Goal: Navigation & Orientation: Find specific page/section

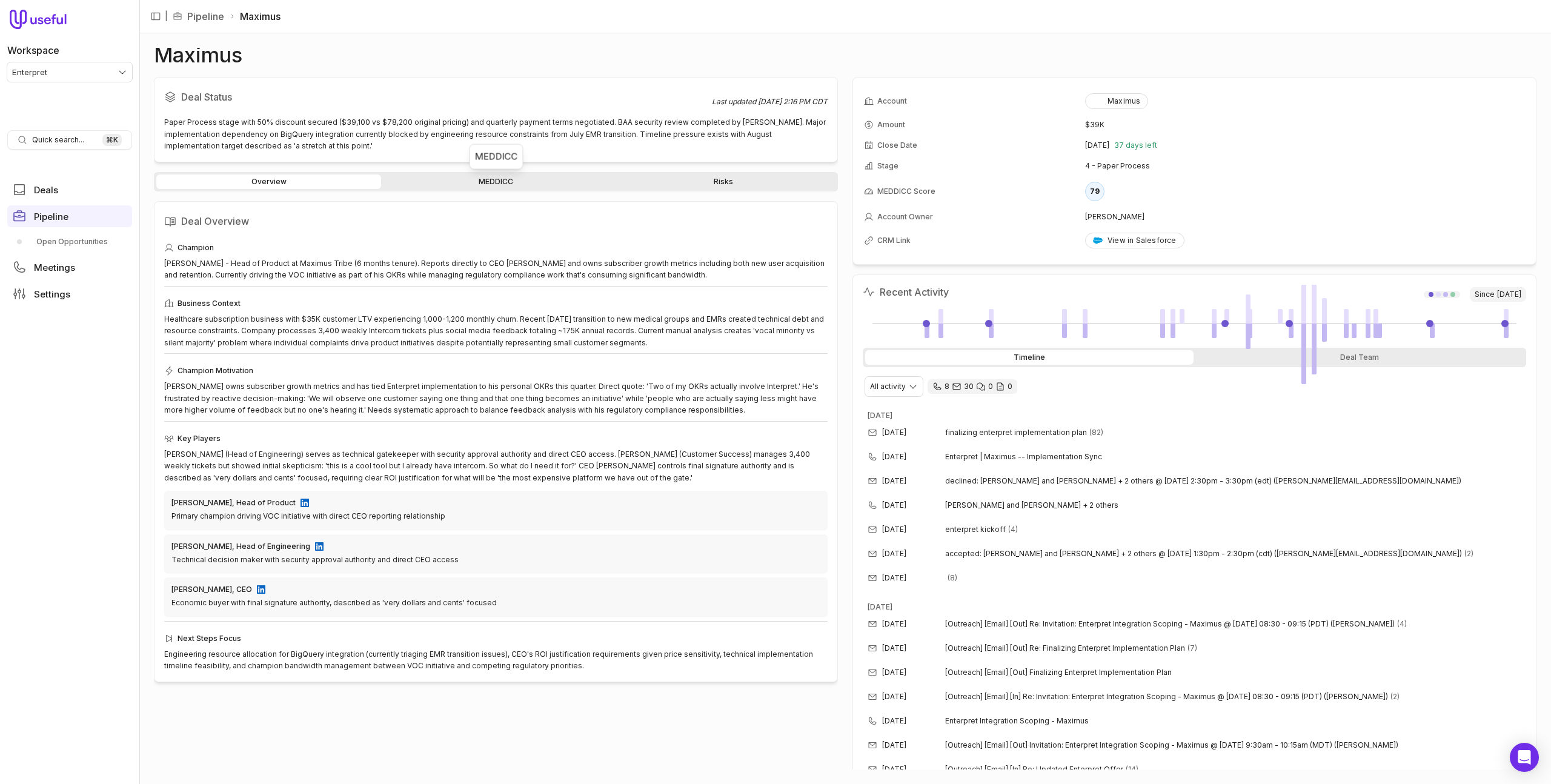
click at [479, 178] on link "MEDDICC" at bounding box center [496, 181] width 225 height 14
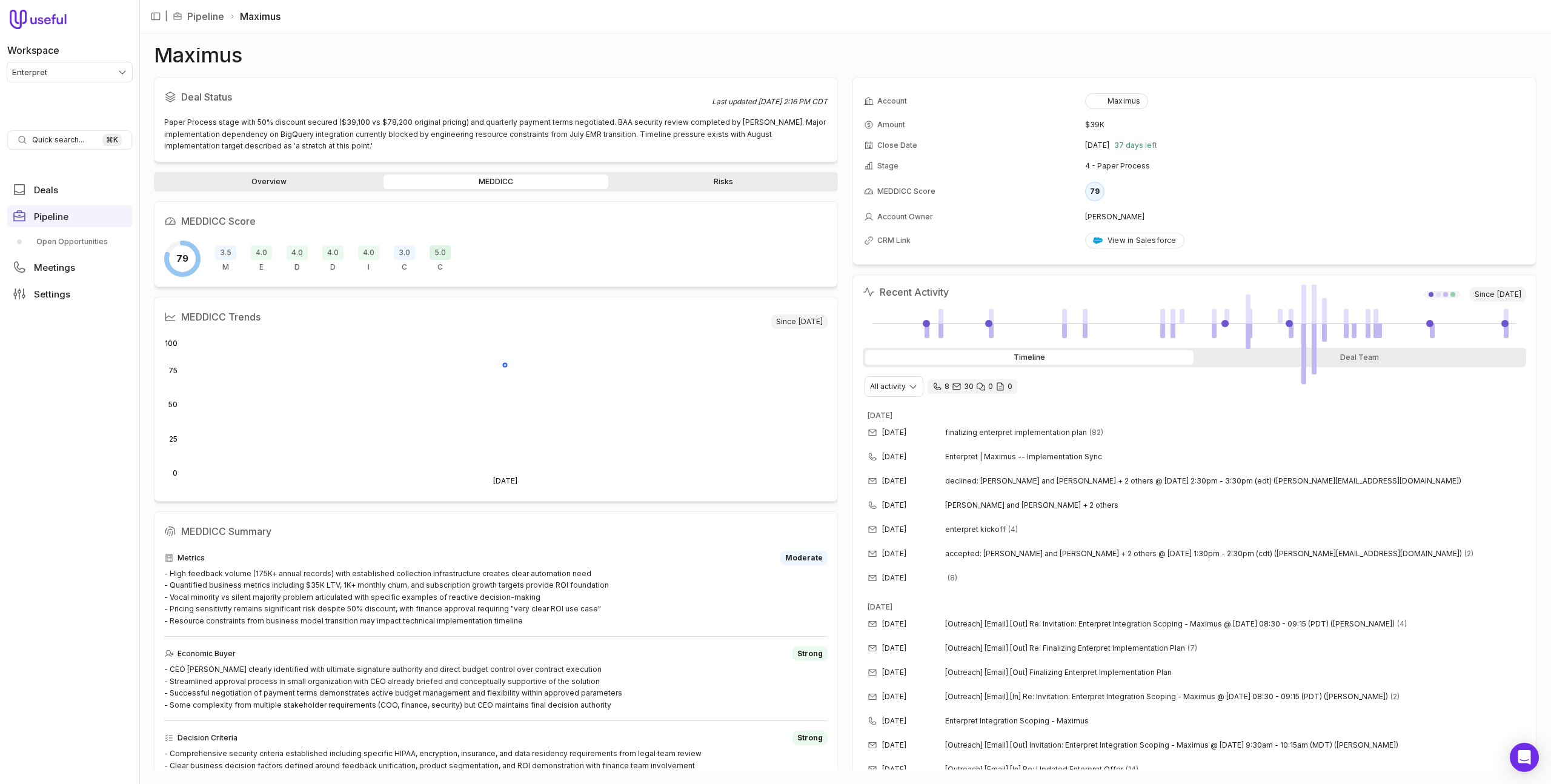
scroll to position [1, 0]
click at [66, 214] on span "Pipeline" at bounding box center [51, 216] width 35 height 9
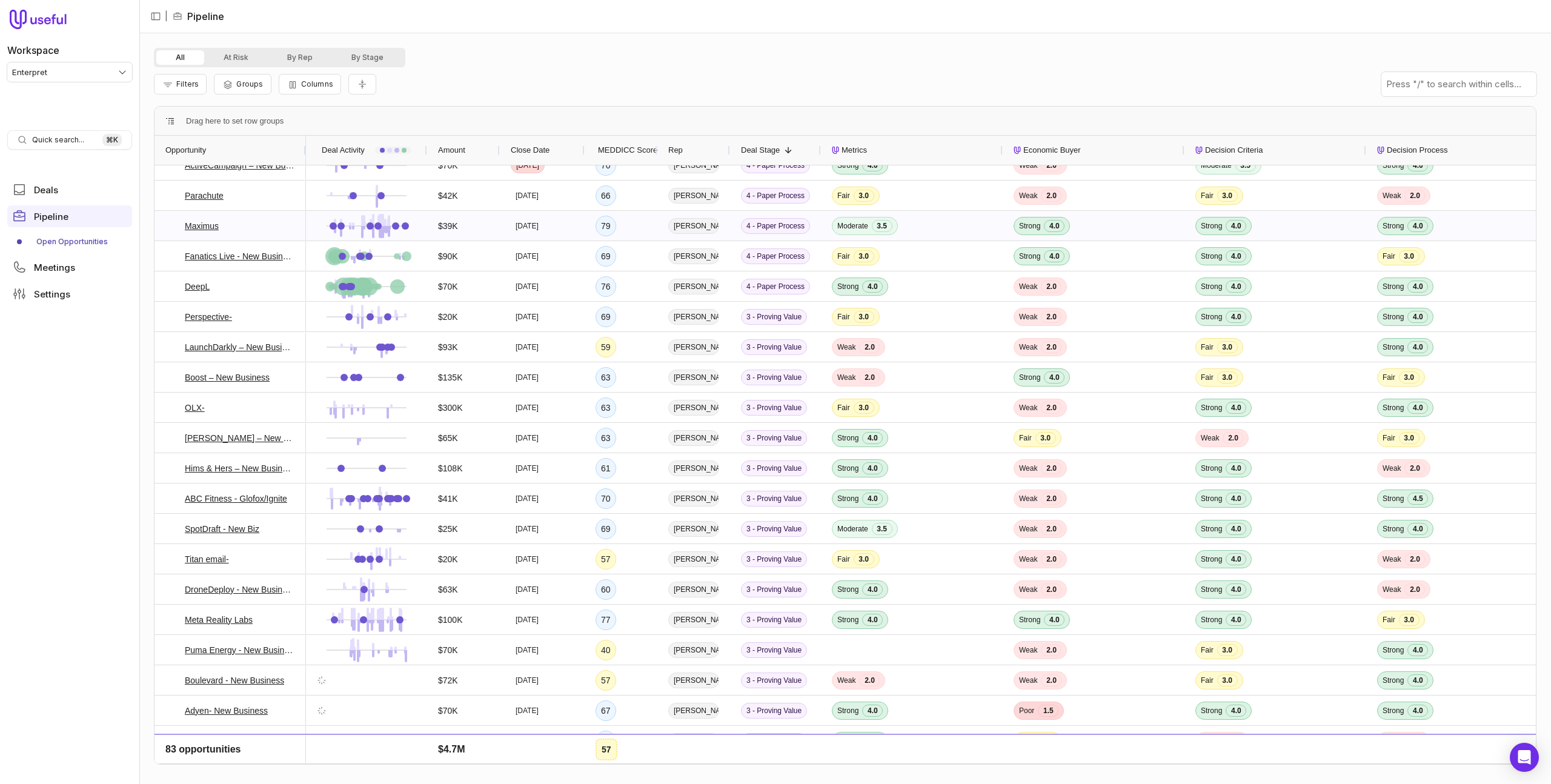
scroll to position [111, 0]
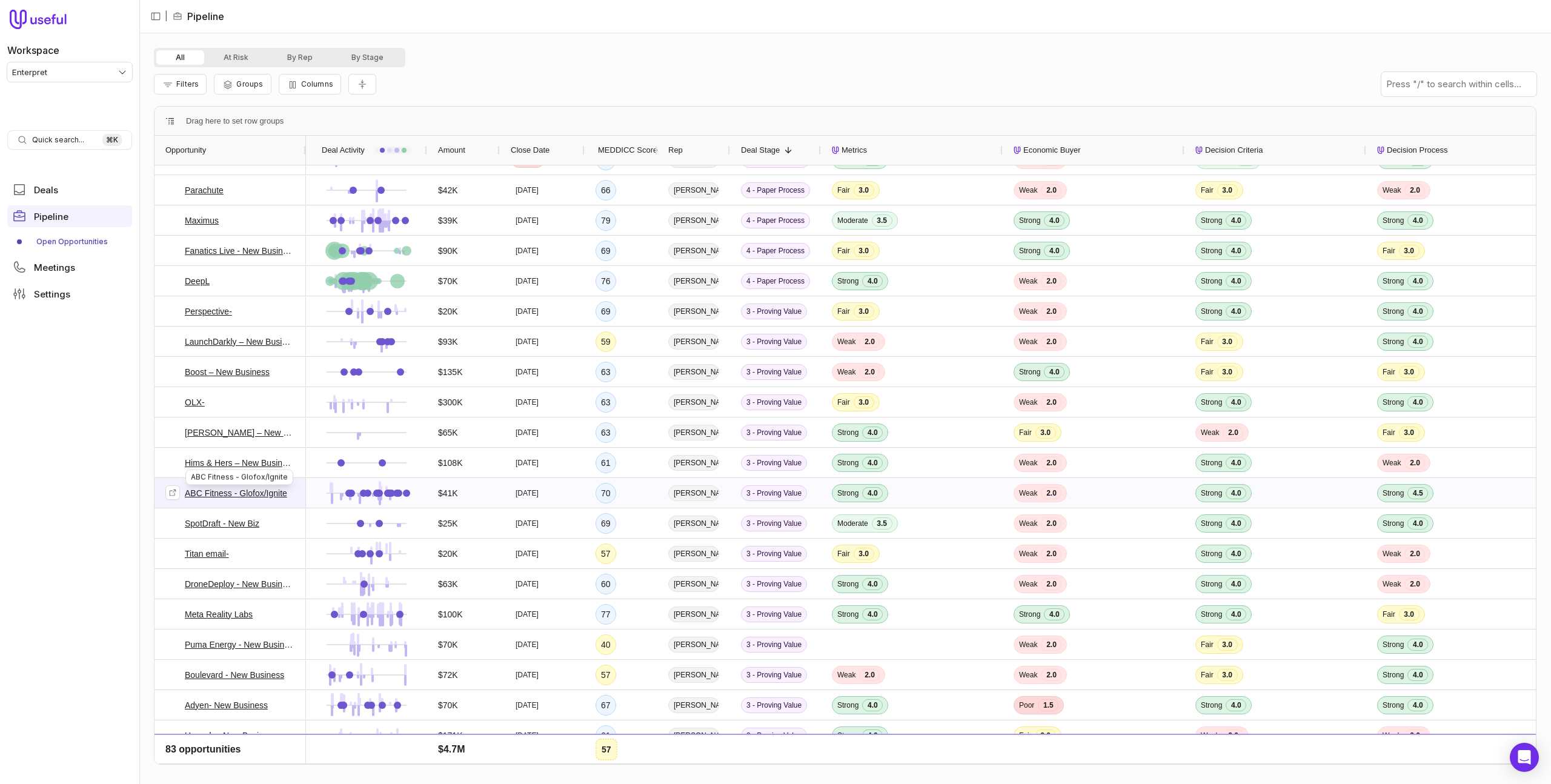
click at [206, 492] on link "ABC Fitness - Glofox/Ignite" at bounding box center [236, 492] width 103 height 14
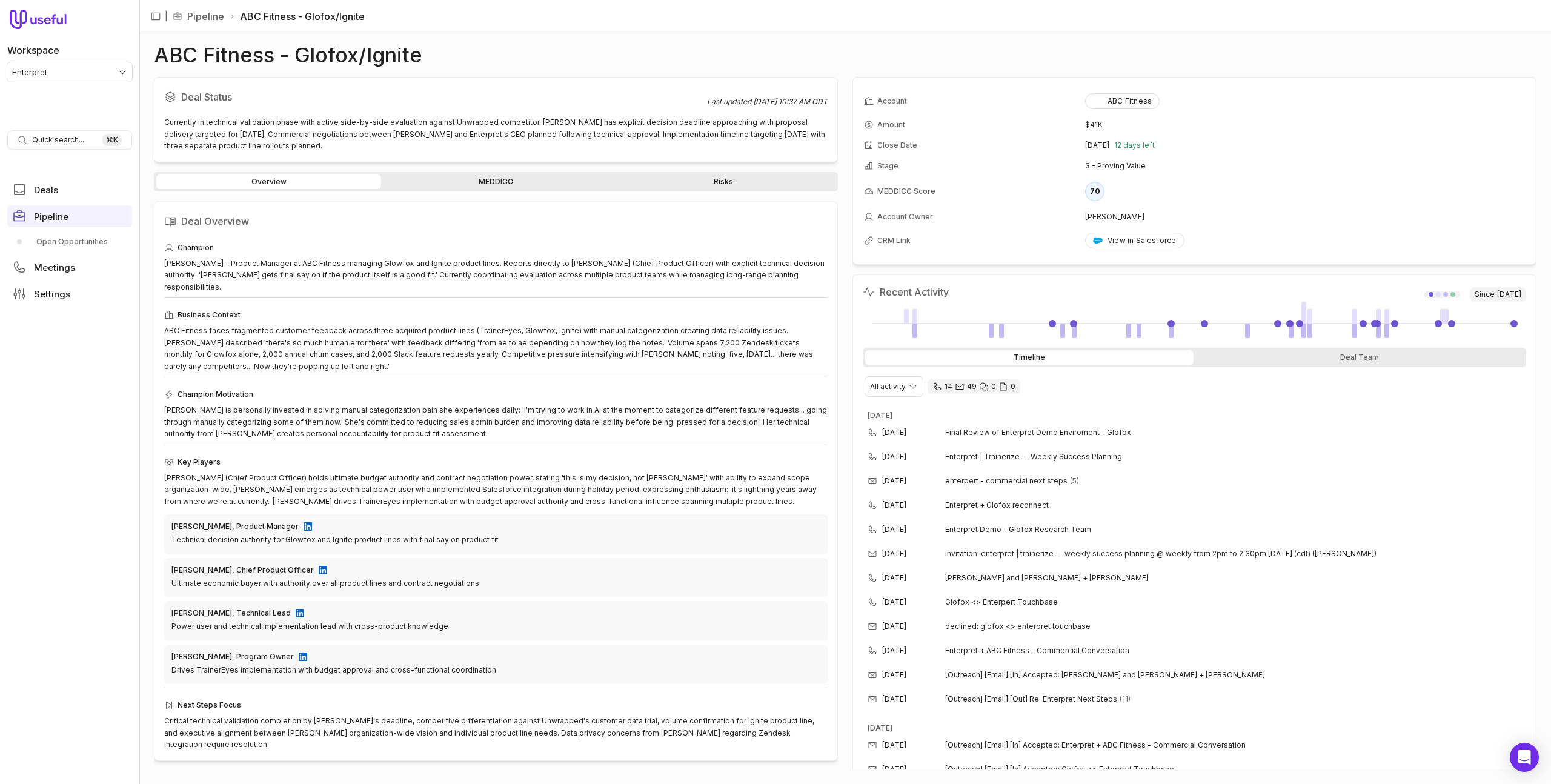
click at [446, 176] on link "MEDDICC" at bounding box center [496, 181] width 225 height 14
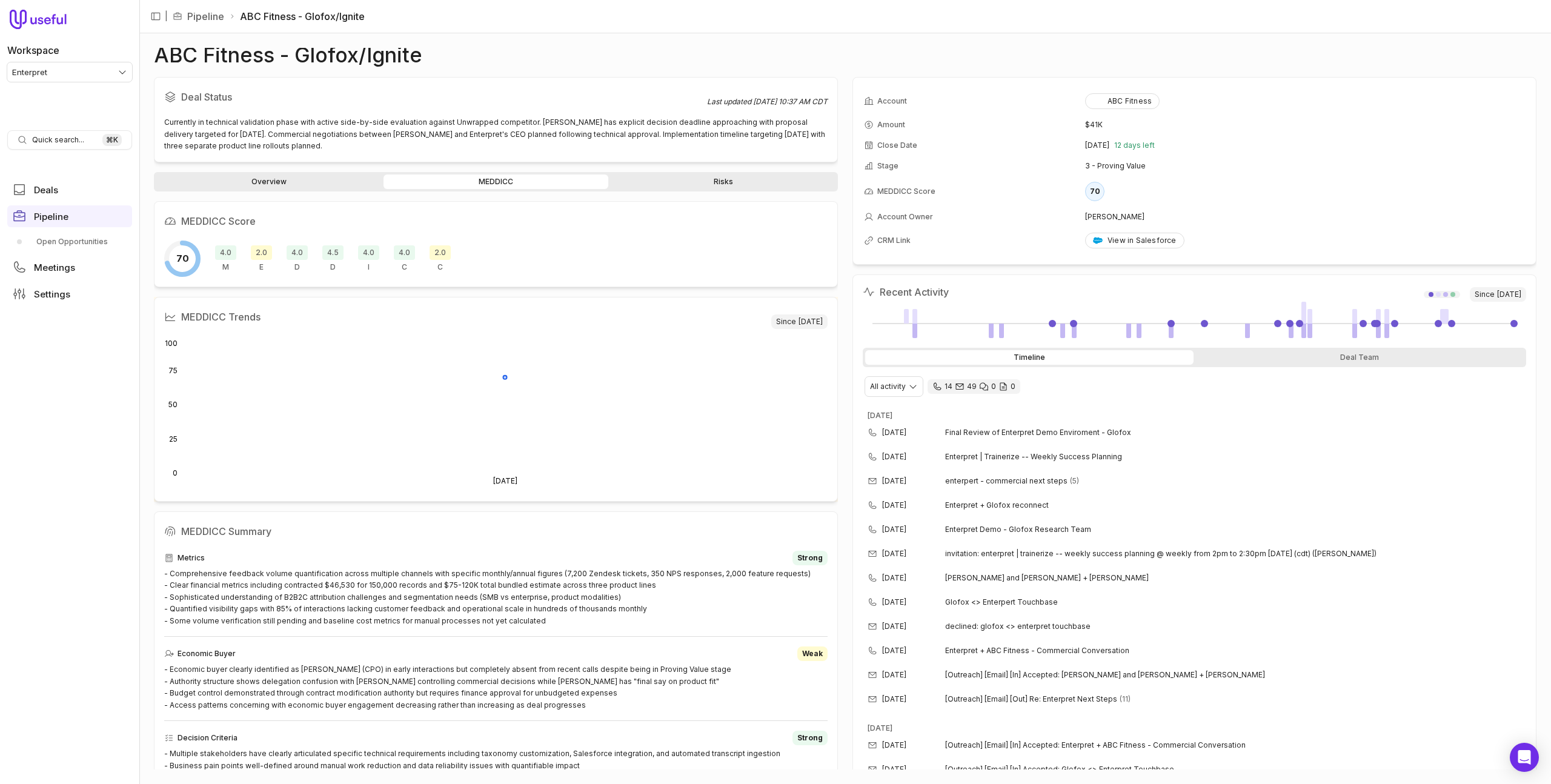
click at [214, 181] on link "Overview" at bounding box center [269, 181] width 225 height 14
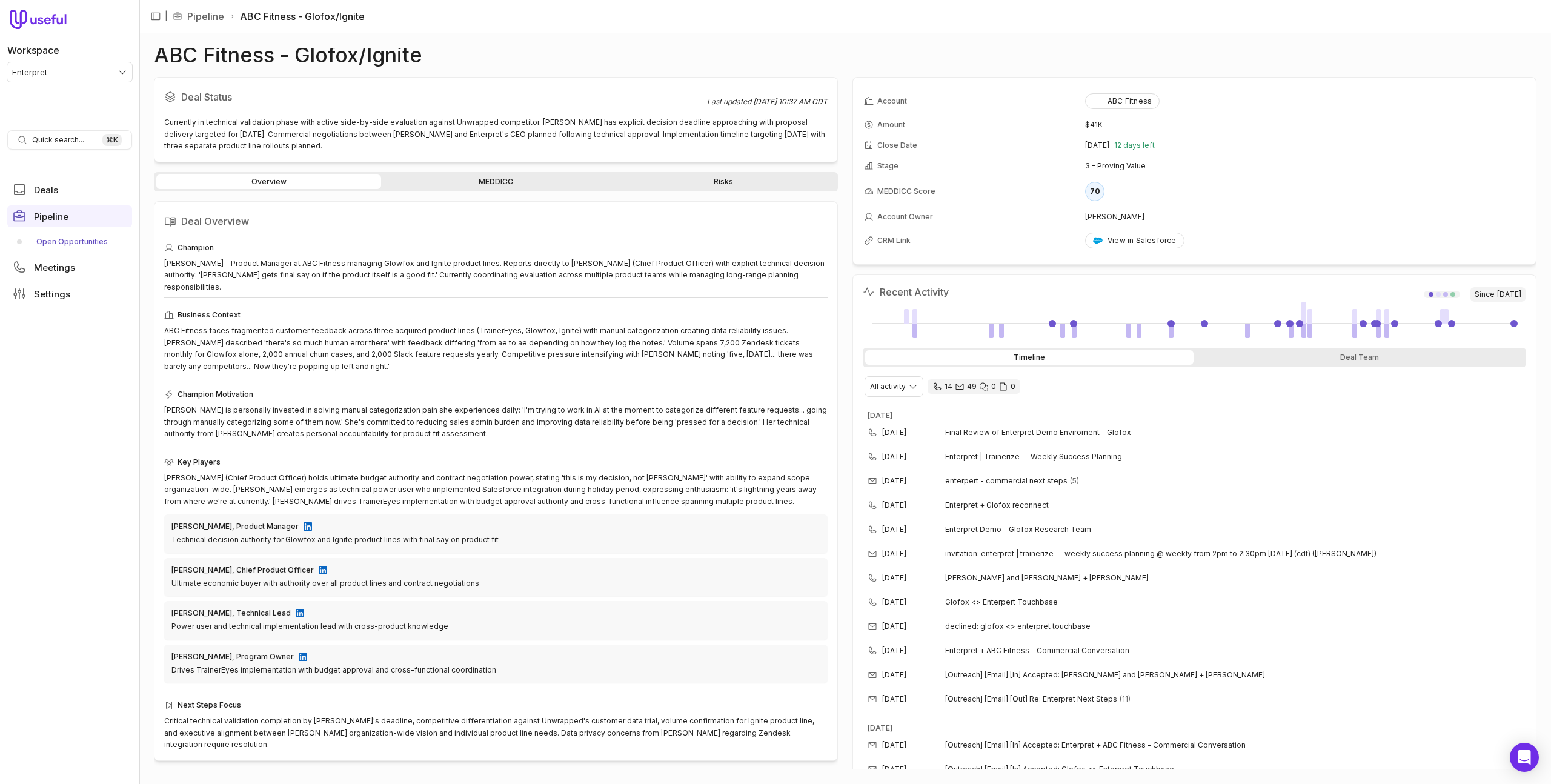
click at [56, 245] on link "Open Opportunities" at bounding box center [70, 242] width 125 height 19
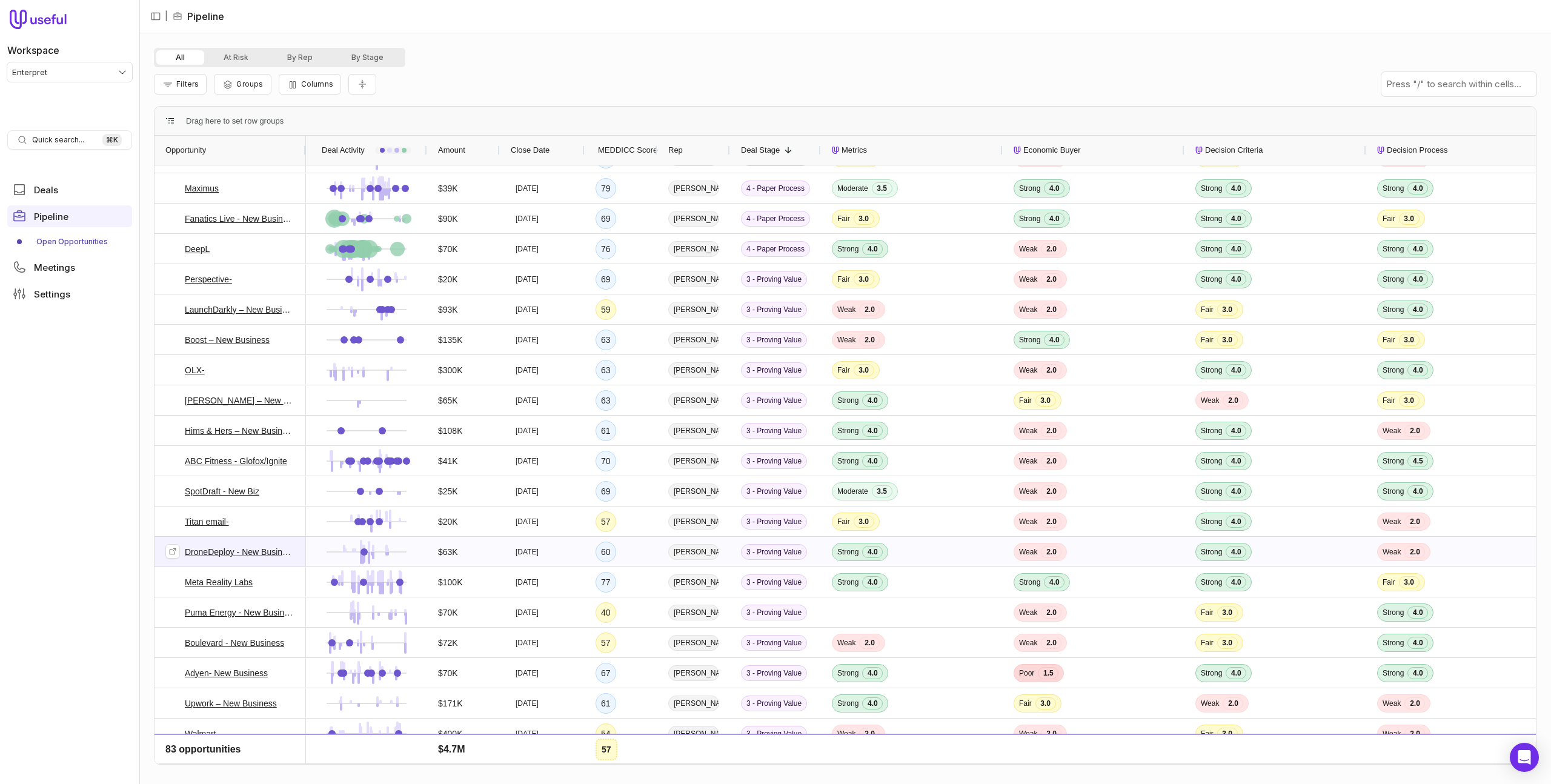
scroll to position [146, 0]
click at [230, 576] on link "Meta Reality Labs" at bounding box center [219, 579] width 68 height 14
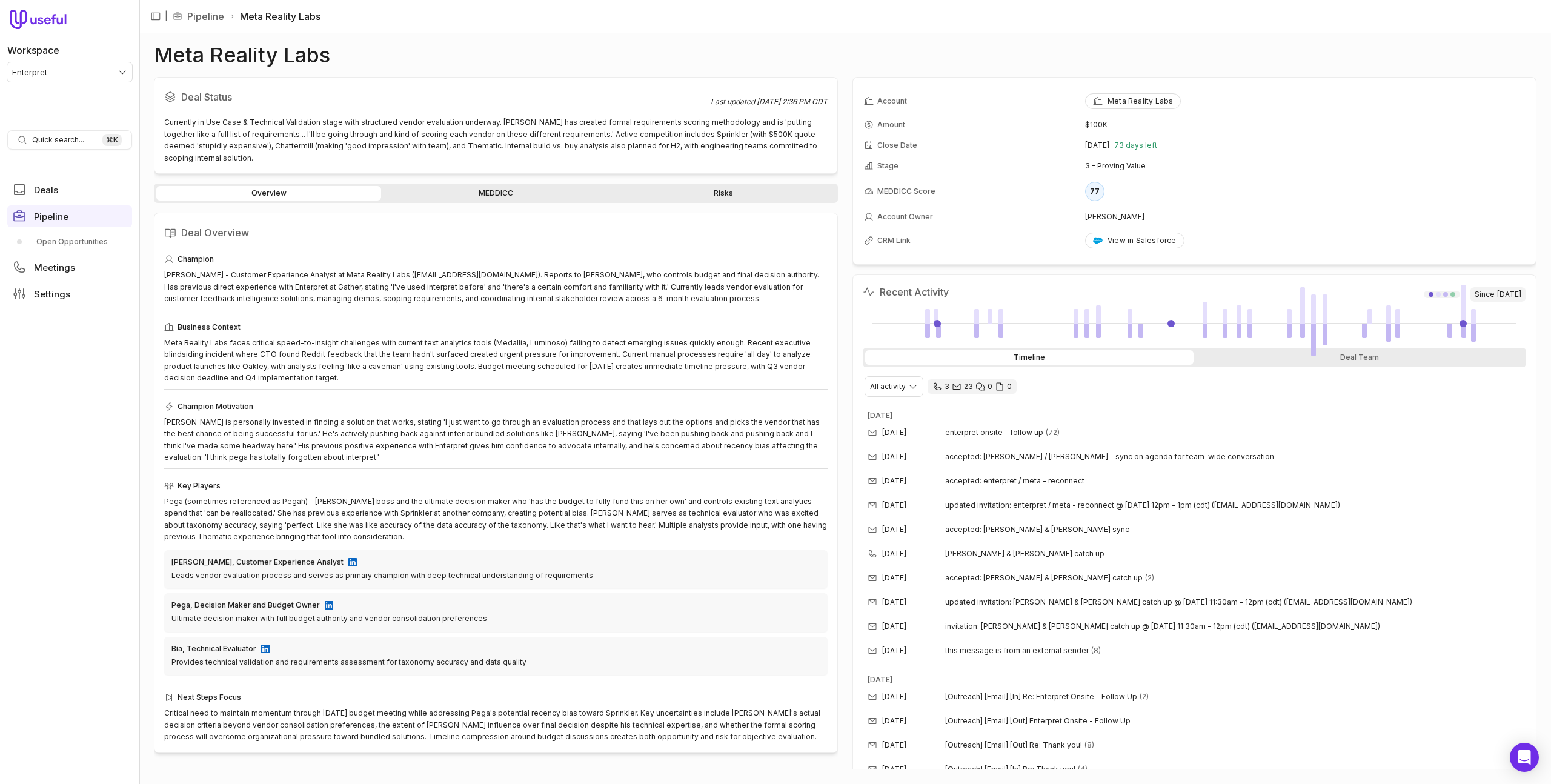
click at [482, 186] on link "MEDDICC" at bounding box center [496, 193] width 225 height 14
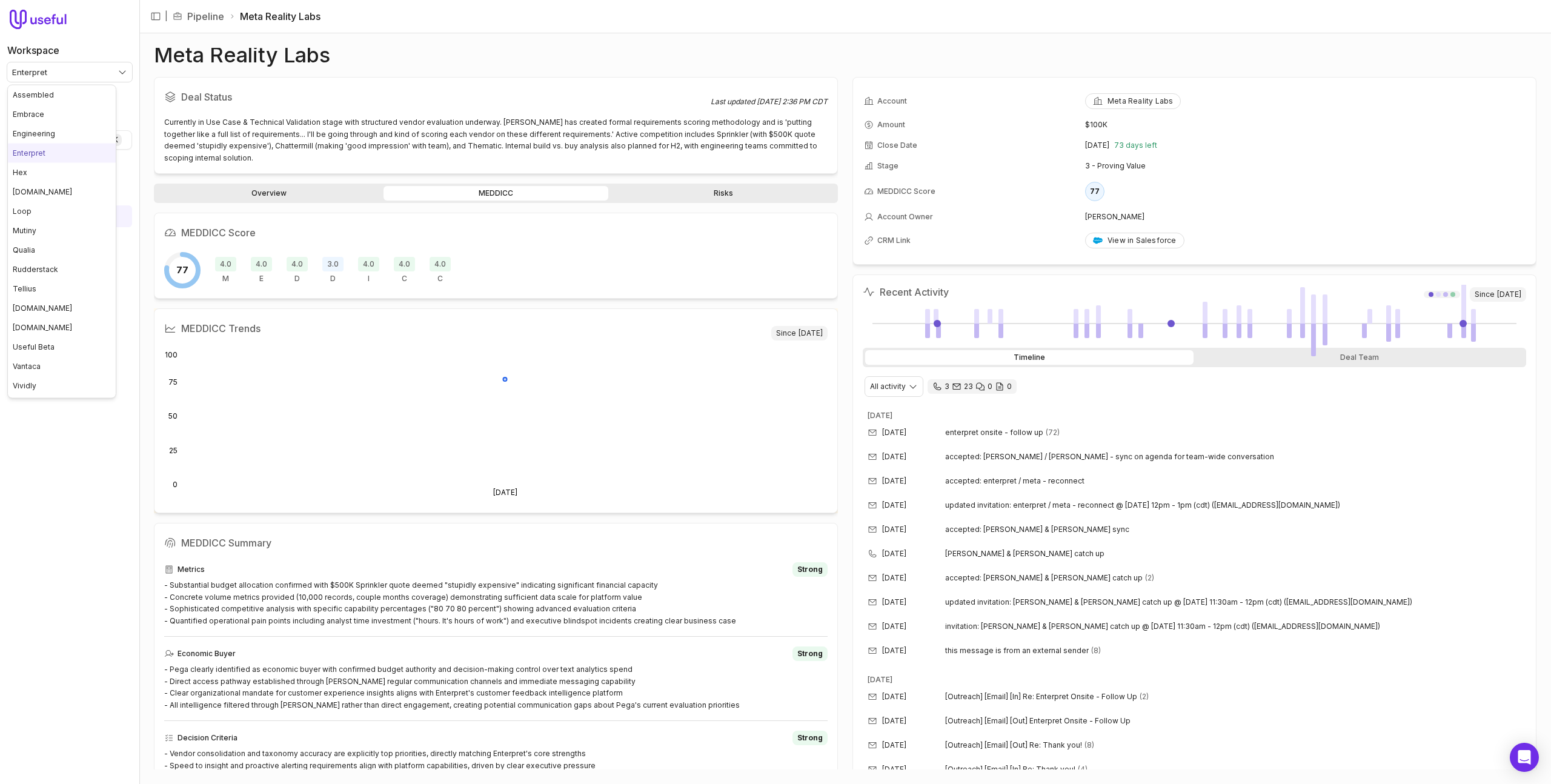
click at [108, 65] on html "Workspace Enterpret Quick search... ⌘ K Deals Pipeline Open Opportunities Meeti…" at bounding box center [776, 392] width 1551 height 784
click at [504, 368] on html "Workspace Enterpret Quick search... ⌘ K Deals Pipeline Open Opportunities Meeti…" at bounding box center [776, 392] width 1551 height 784
click at [81, 78] on html "Workspace Enterpret Quick search... ⌘ K Deals Pipeline Open Opportunities Meeti…" at bounding box center [776, 392] width 1551 height 784
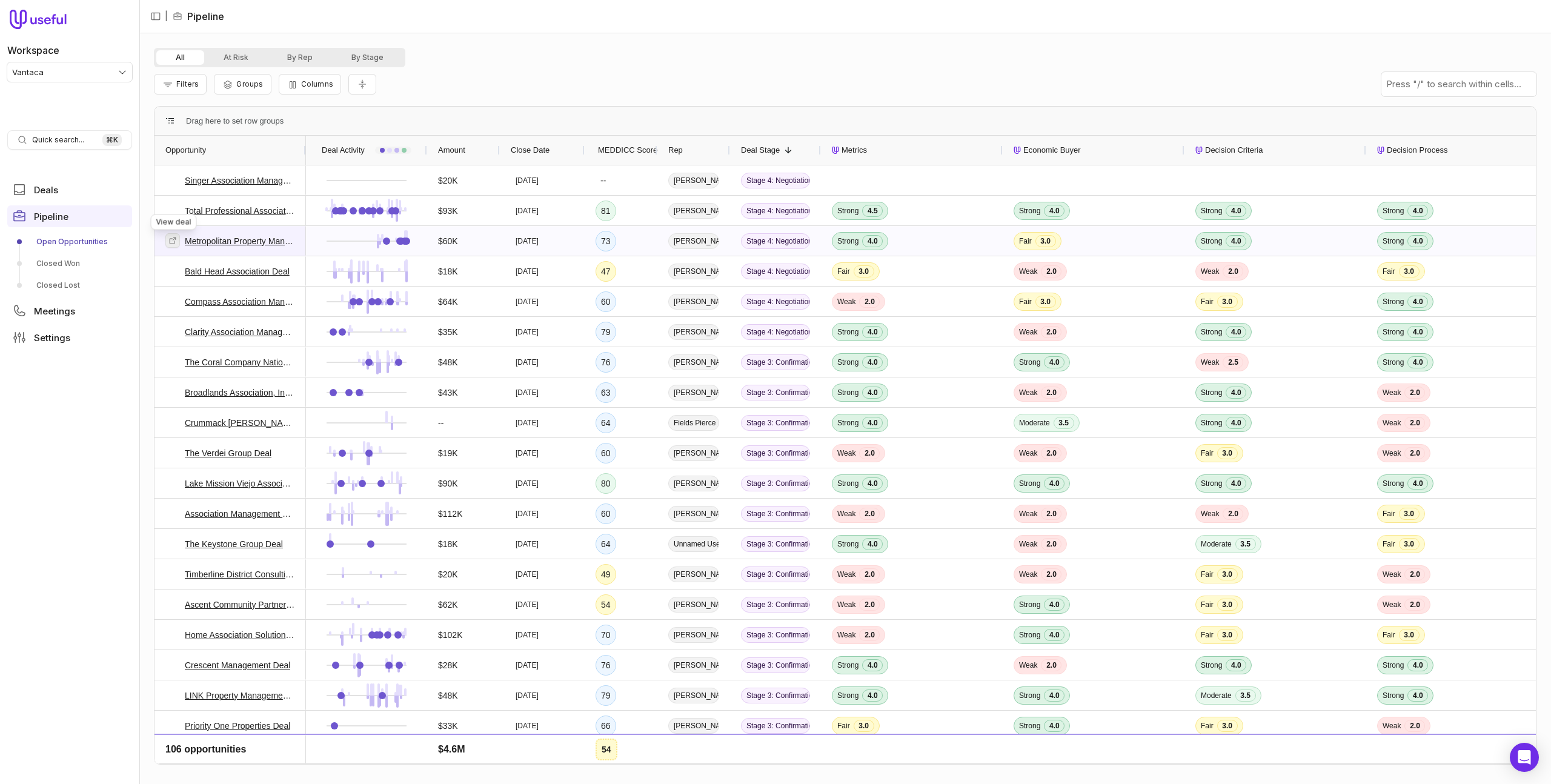
click at [172, 241] on icon at bounding box center [172, 240] width 9 height 9
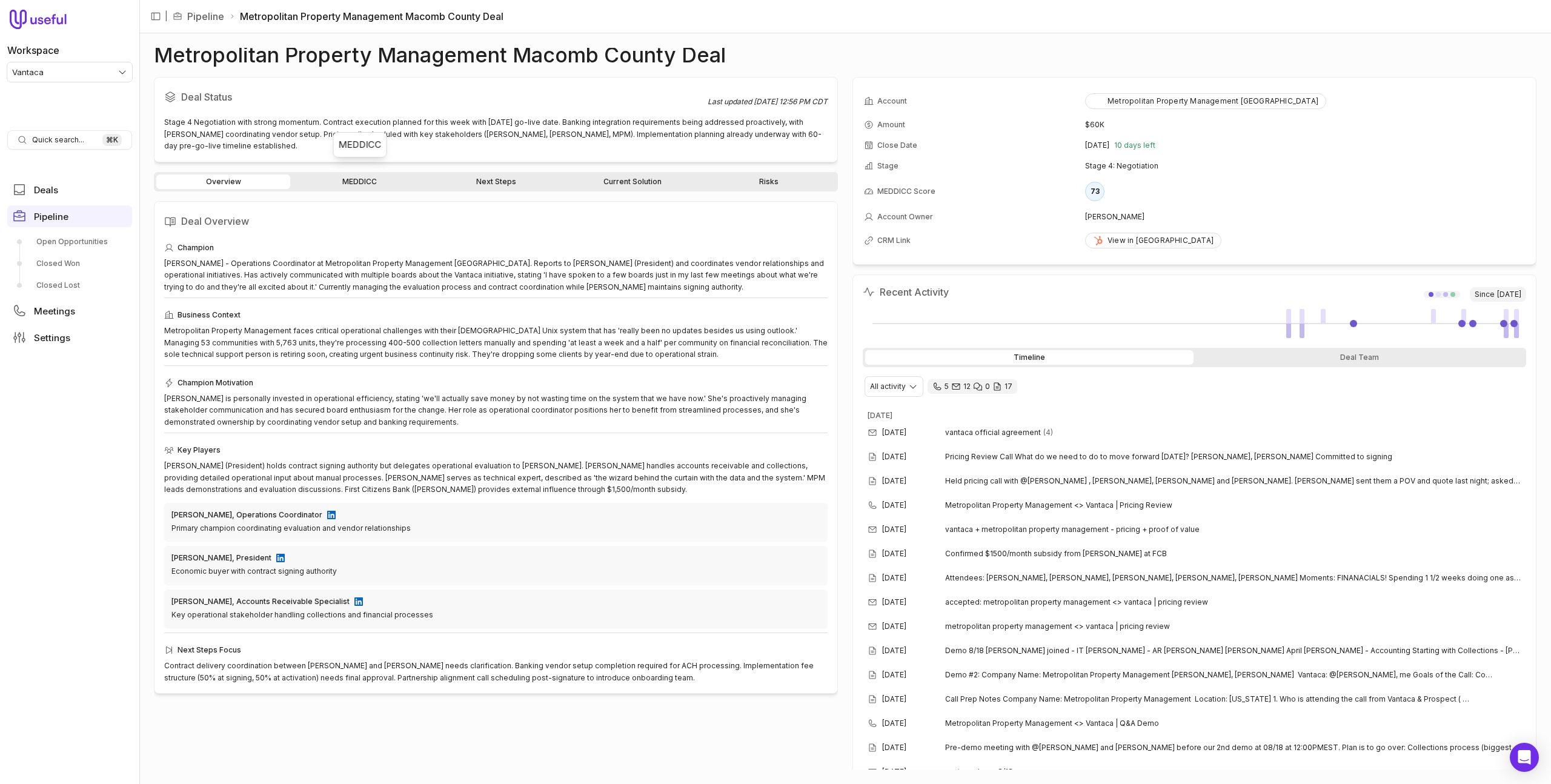
click at [375, 175] on link "MEDDICC" at bounding box center [359, 181] width 133 height 14
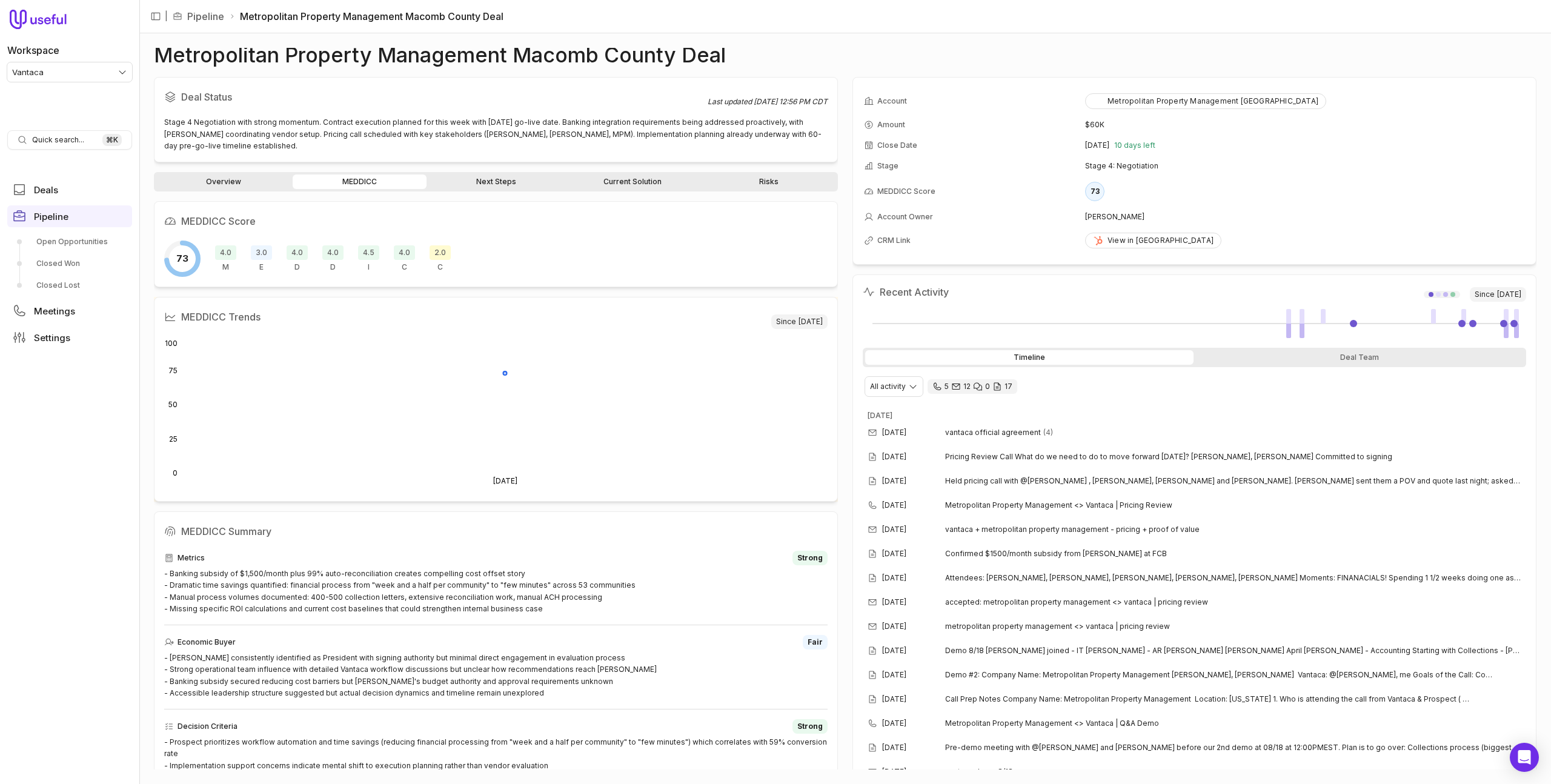
click at [430, 250] on div "2.0 C" at bounding box center [441, 259] width 21 height 27
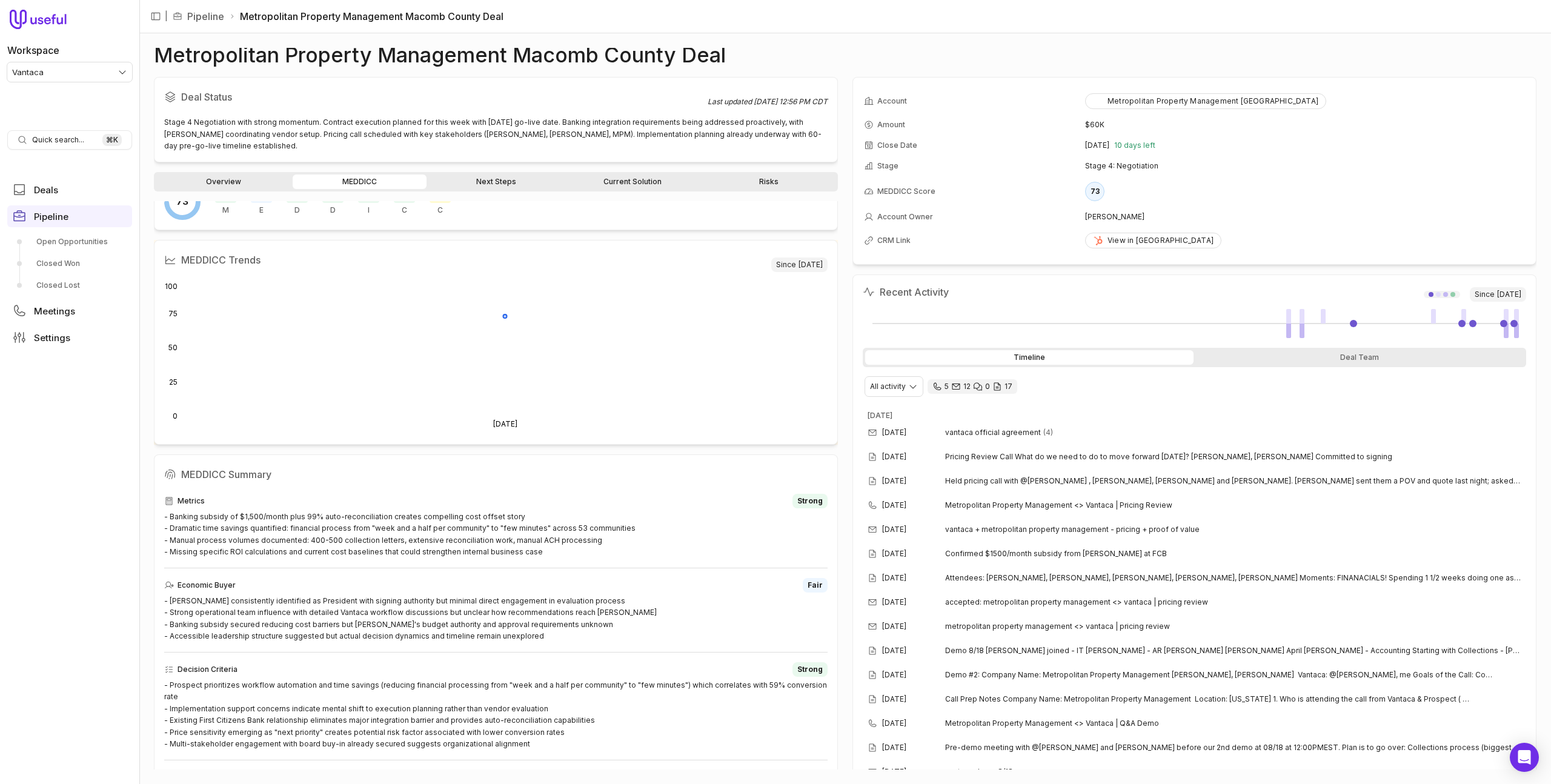
scroll to position [16, 0]
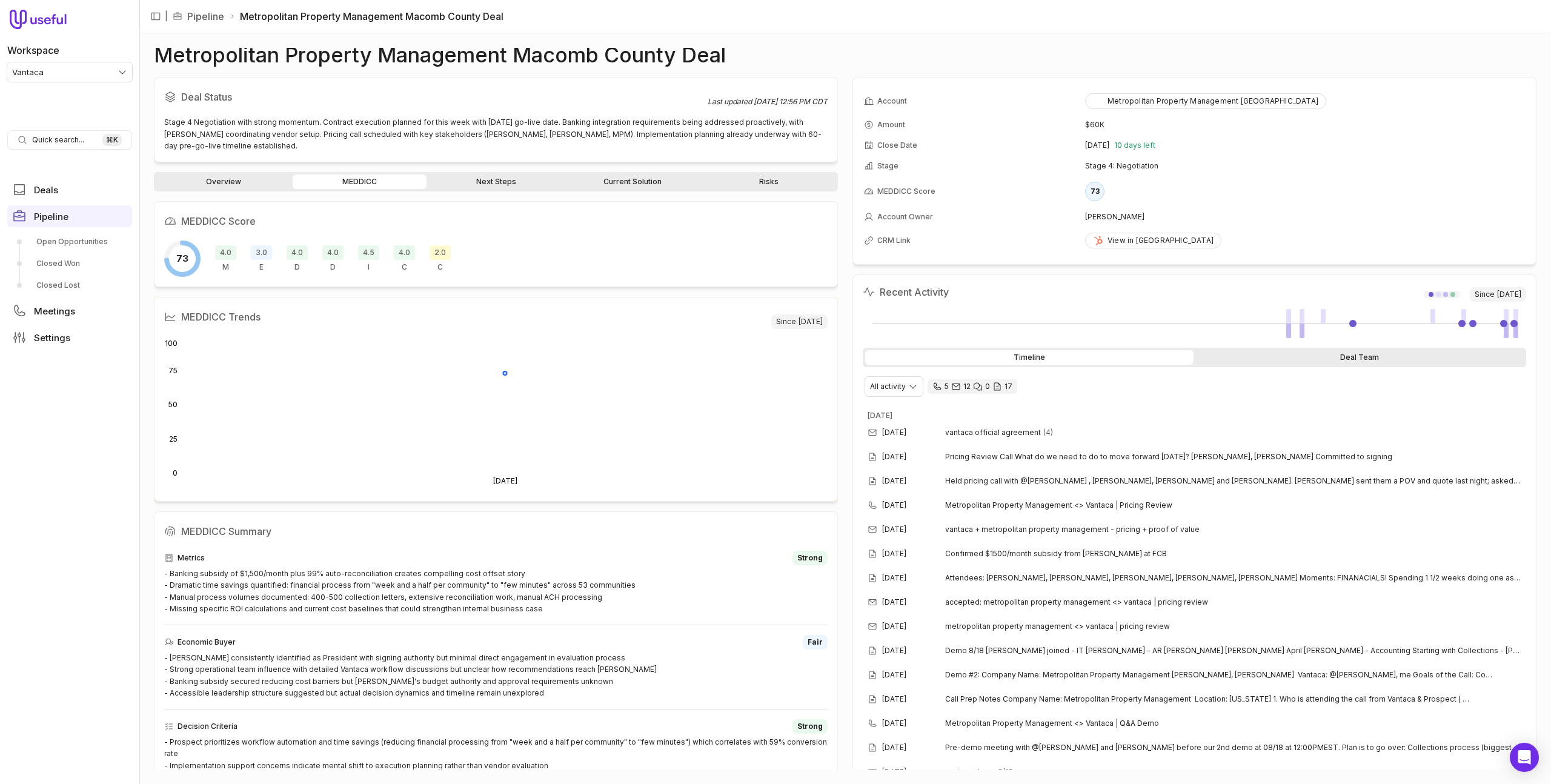
drag, startPoint x: 1333, startPoint y: 368, endPoint x: 1335, endPoint y: 363, distance: 5.4
click at [1333, 368] on div "Recent Activity Since Jun 20, 2025 Timeline Deal Team All activity 5 12 0 17 Au…" at bounding box center [1194, 786] width 663 height 1003
drag, startPoint x: 1335, startPoint y: 362, endPoint x: 1308, endPoint y: 363, distance: 27.0
click at [1335, 362] on div "Deal Team" at bounding box center [1360, 357] width 328 height 14
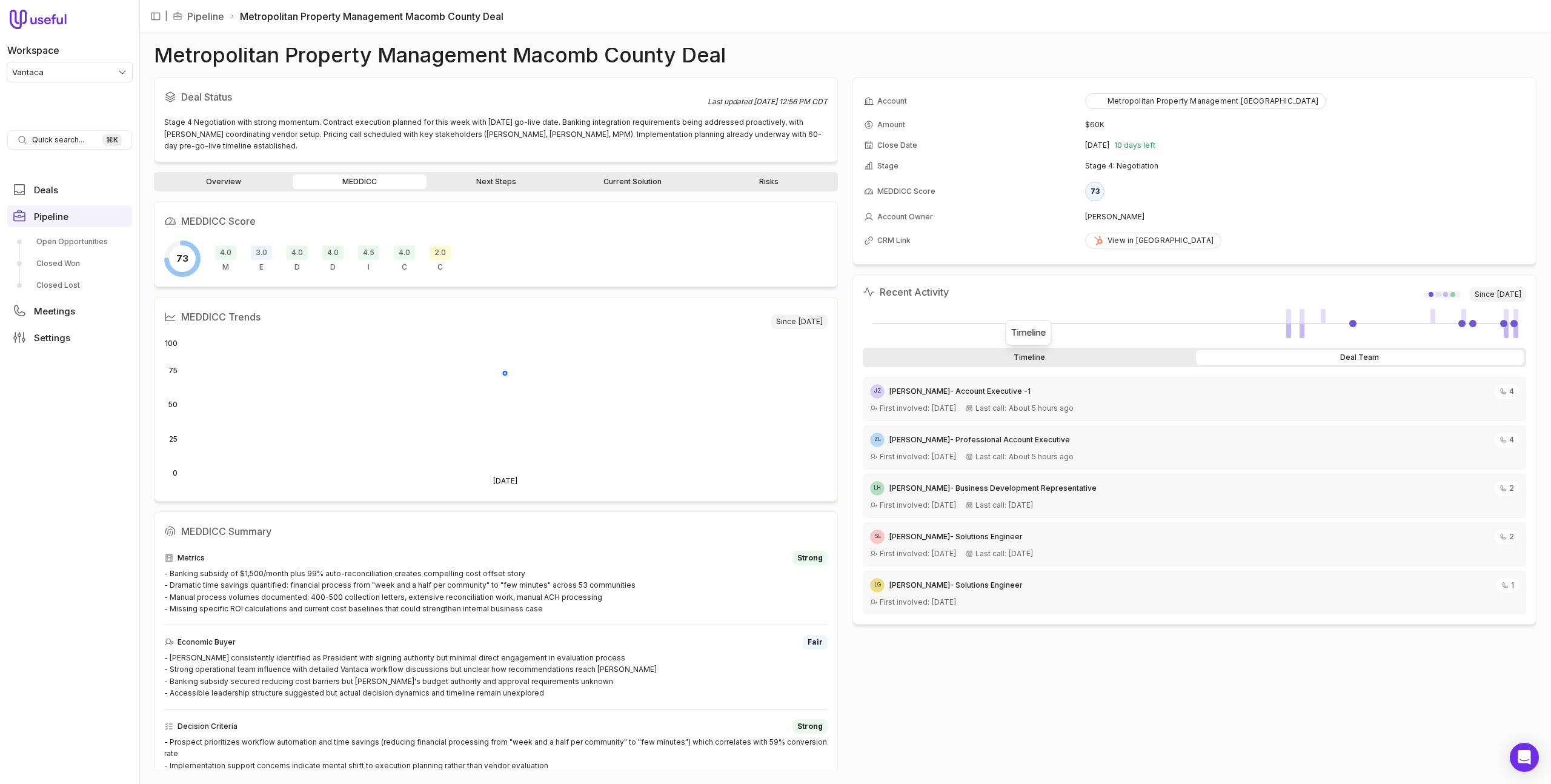
click at [1063, 361] on div "Timeline" at bounding box center [1029, 357] width 328 height 14
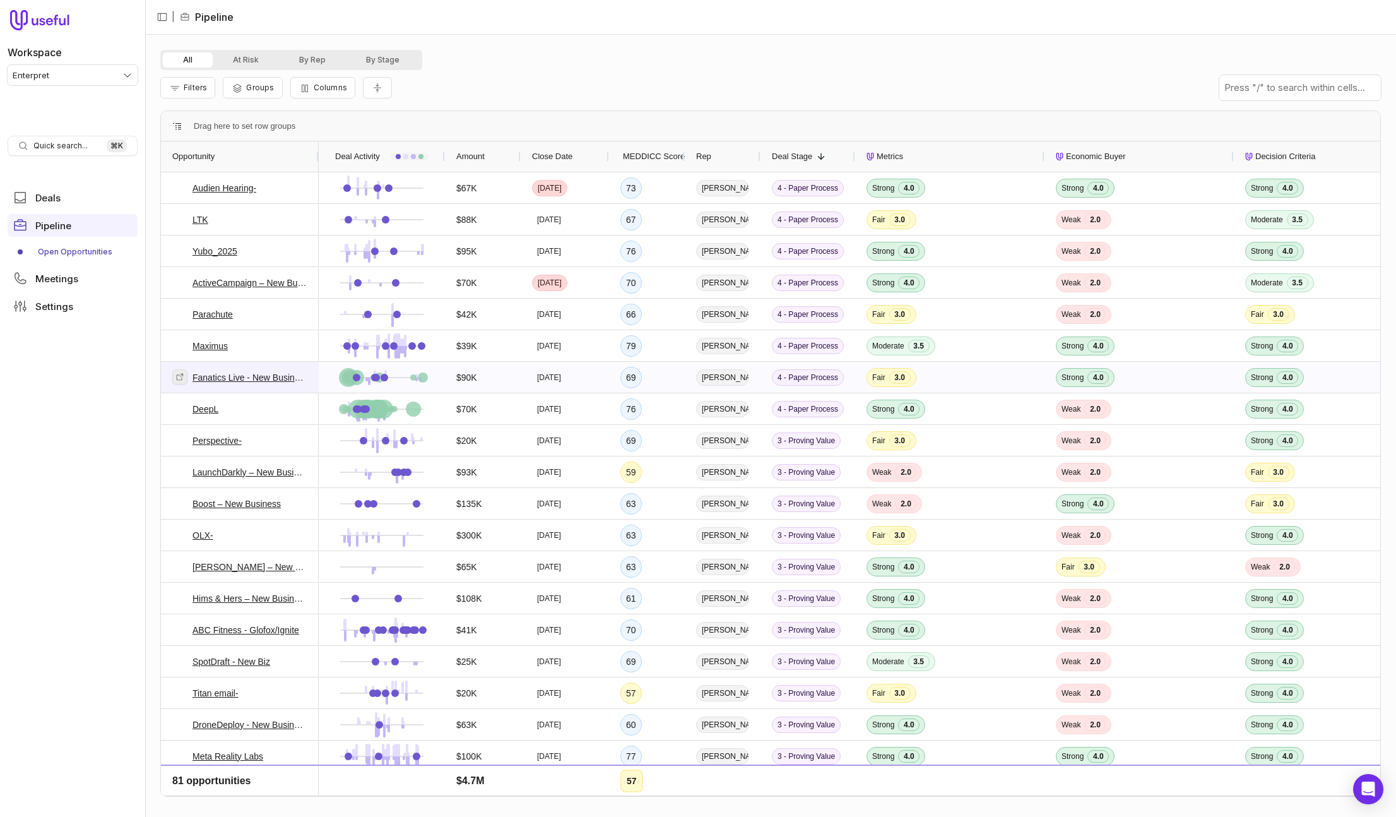
click at [181, 373] on icon at bounding box center [180, 376] width 7 height 7
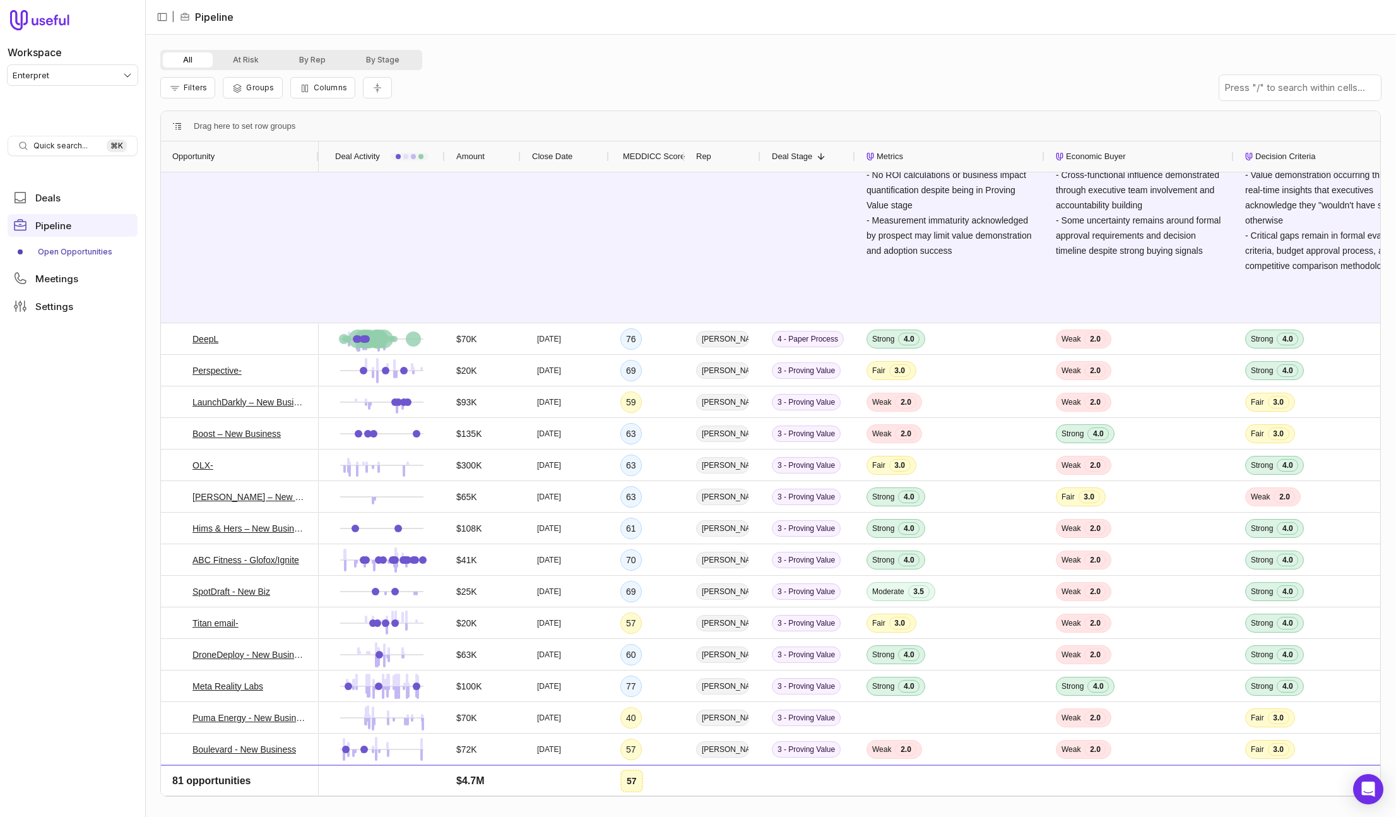
scroll to position [359, 0]
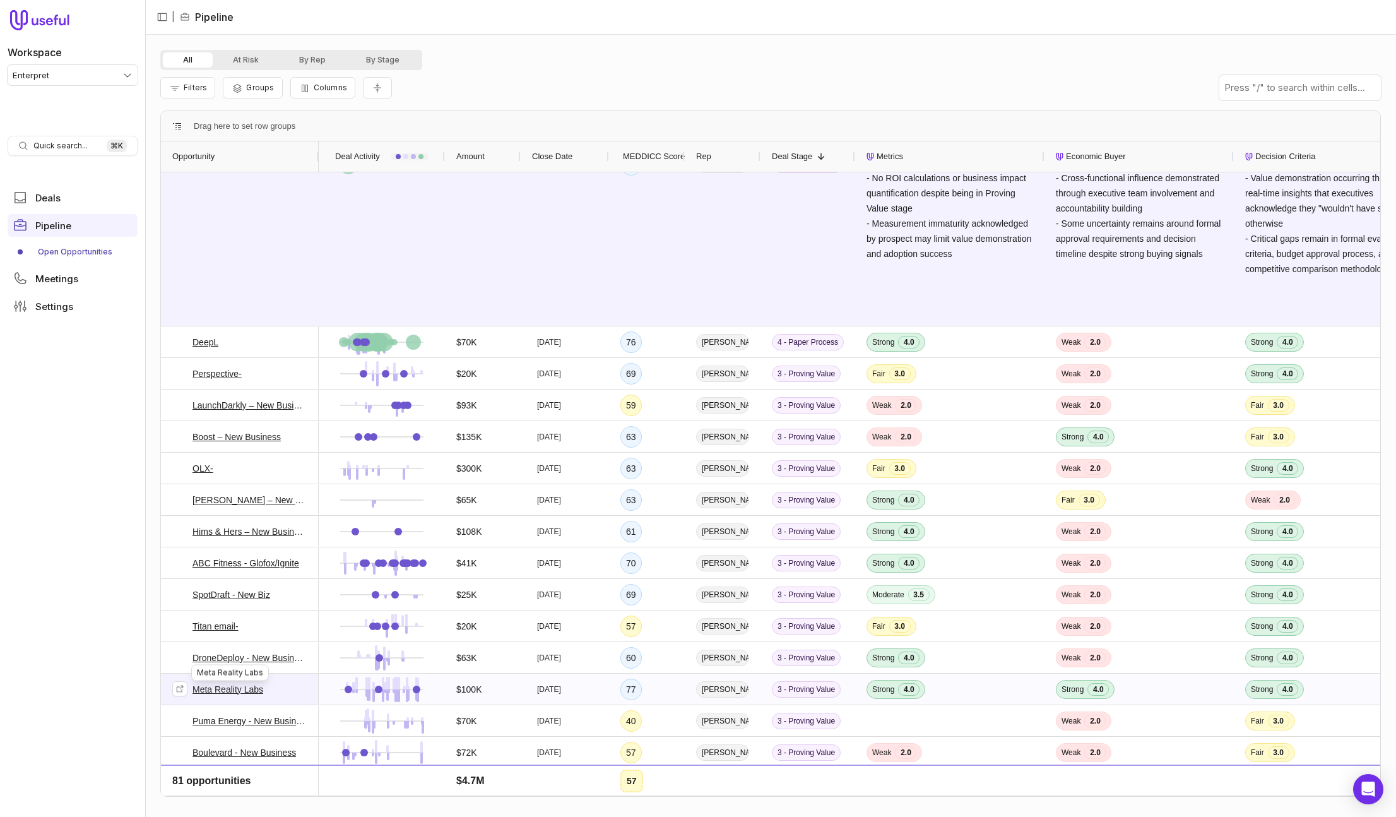
click at [246, 685] on link "Meta Reality Labs" at bounding box center [228, 689] width 71 height 15
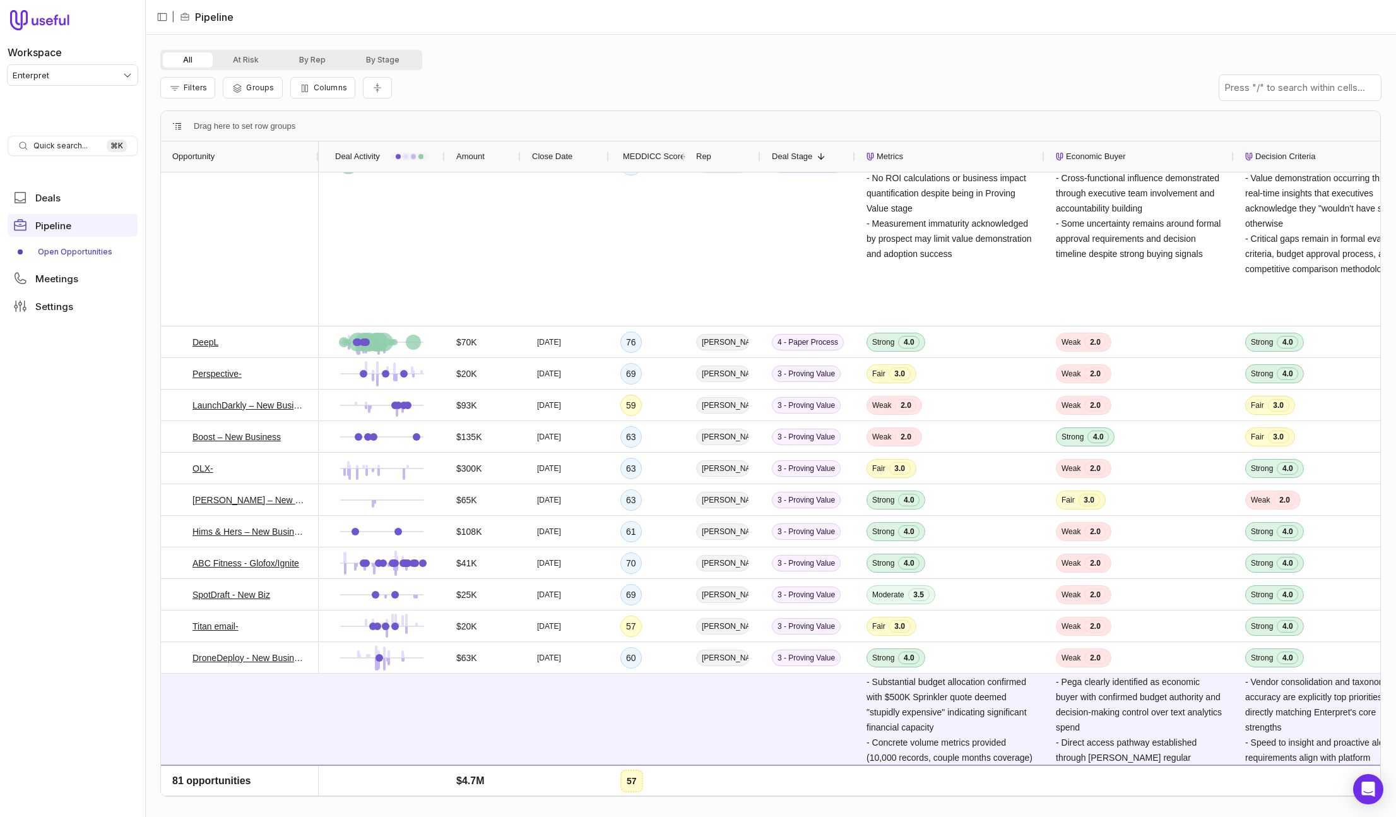
click at [61, 82] on html "Workspace Enterpret Quick search... ⌘ K Deals Pipeline Open Opportunities Meeti…" at bounding box center [698, 408] width 1396 height 817
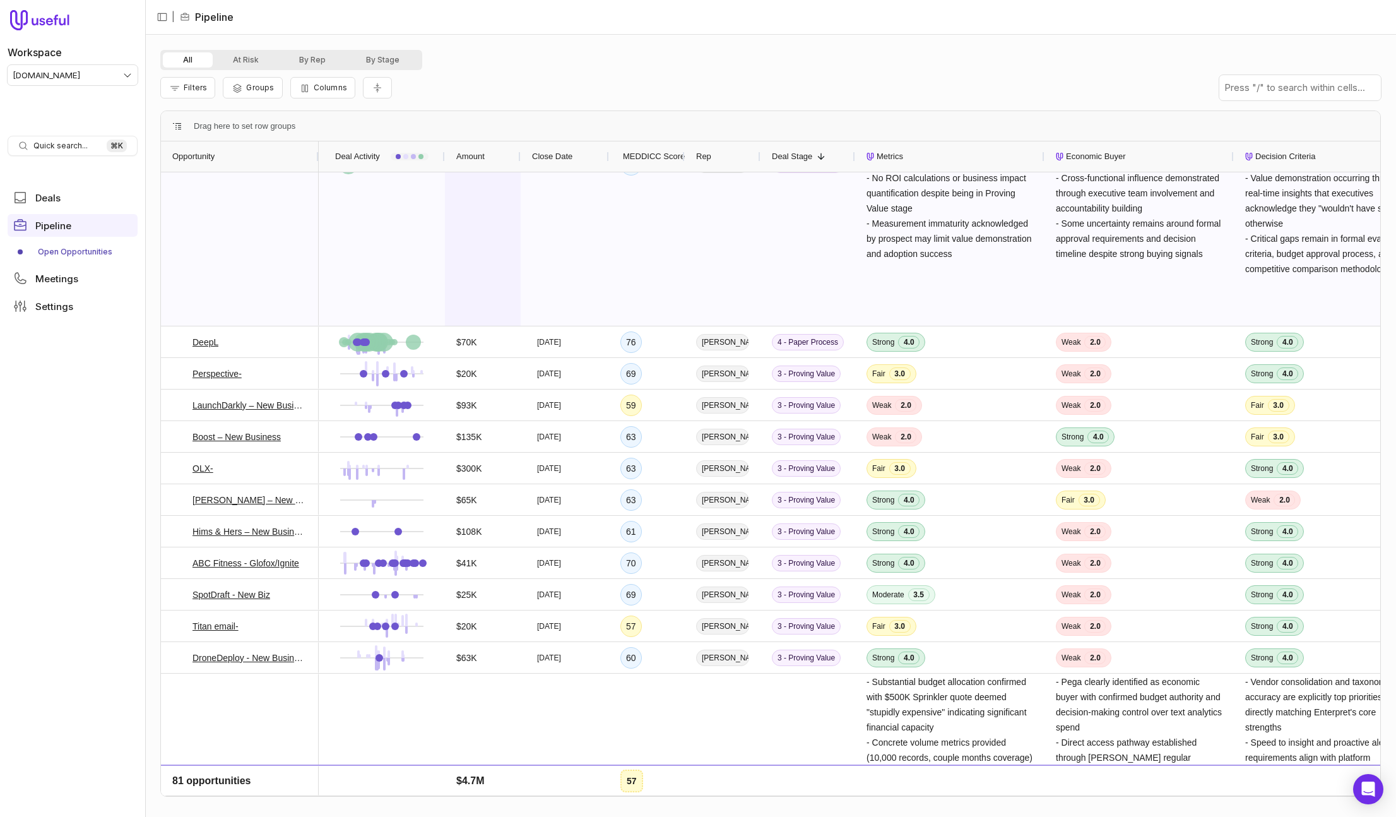
click at [482, 223] on span "$90K" at bounding box center [482, 164] width 53 height 321
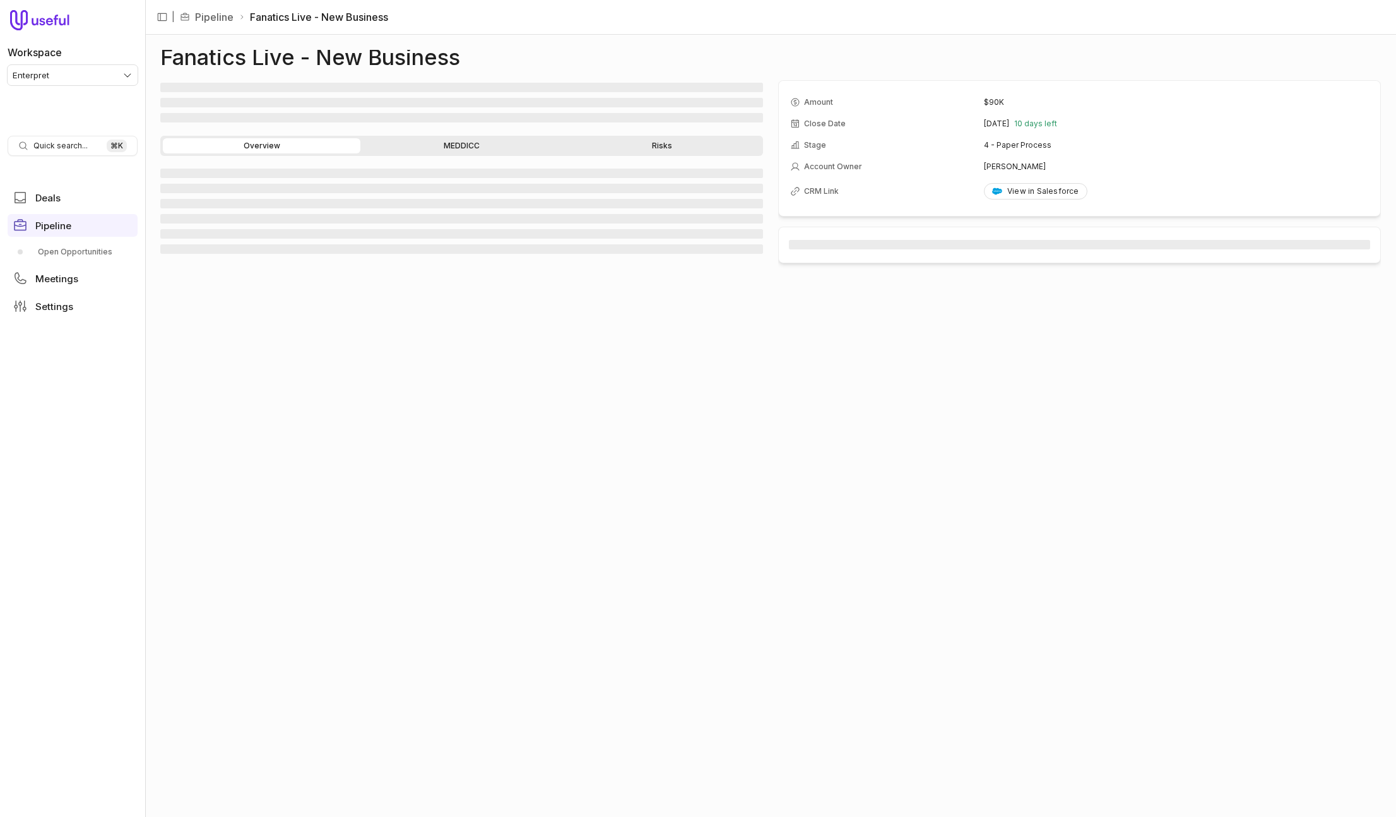
click at [861, 20] on nav "| Pipeline Fanatics Live - New Business" at bounding box center [770, 17] width 1251 height 35
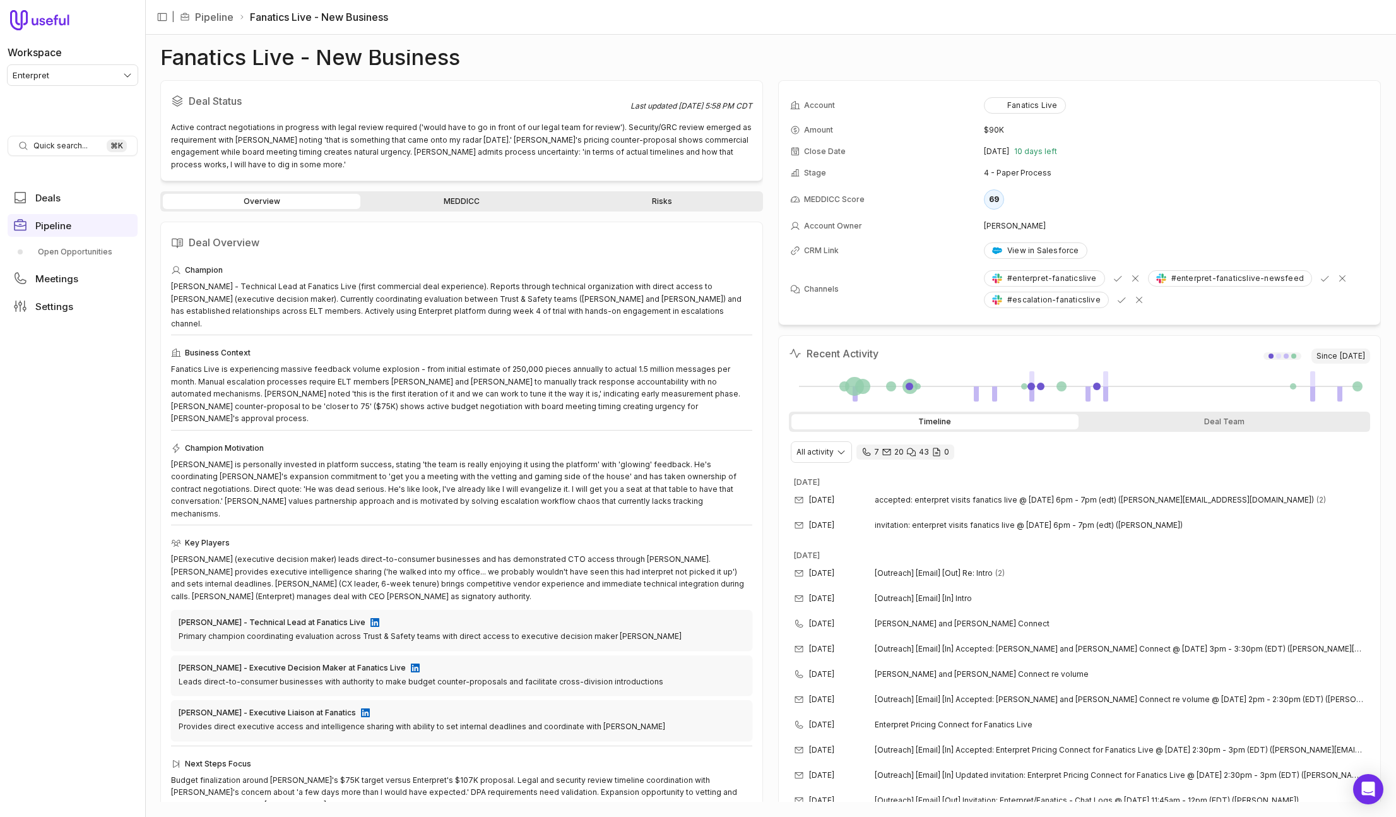
click at [437, 194] on link "MEDDICC" at bounding box center [462, 201] width 198 height 15
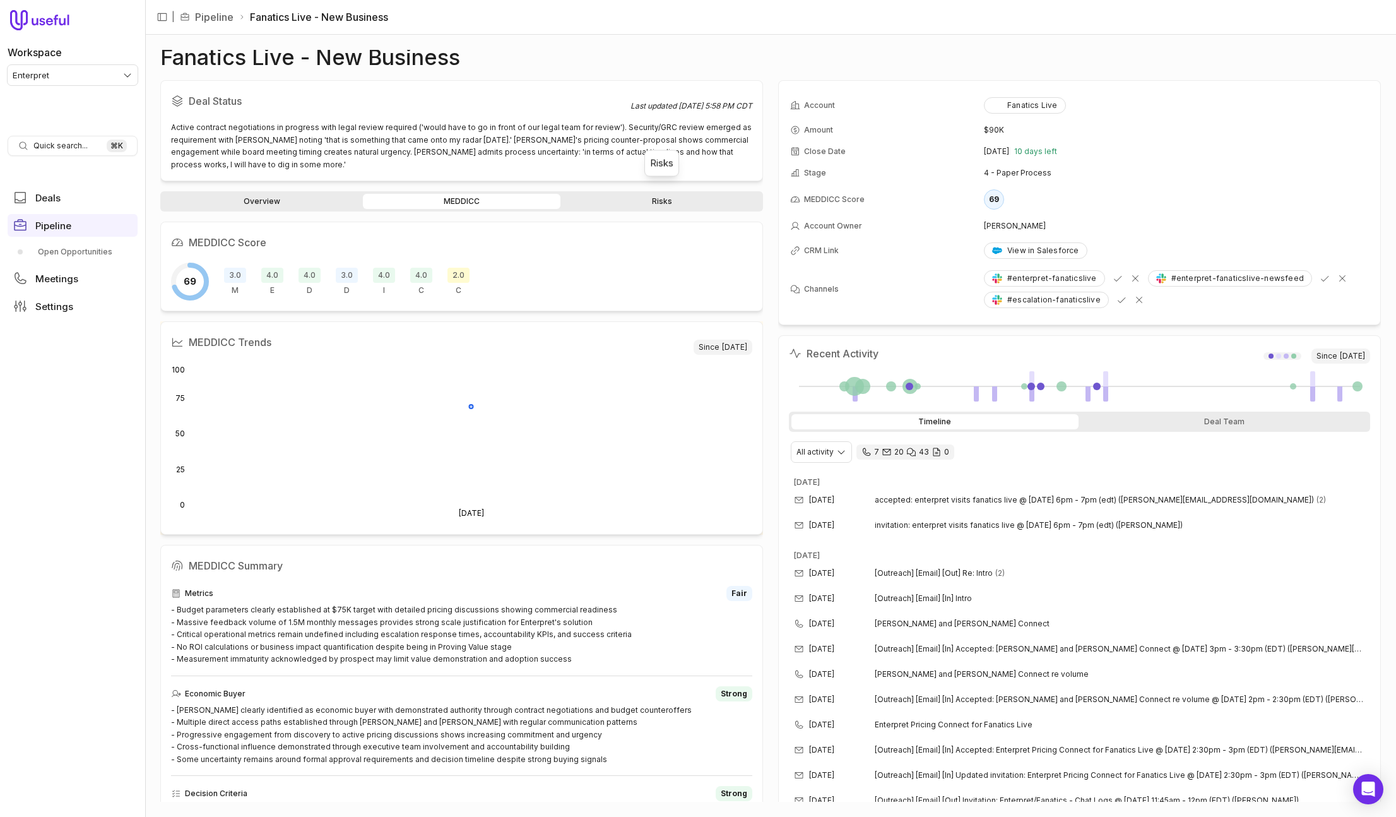
click at [663, 194] on link "Risks" at bounding box center [662, 201] width 198 height 15
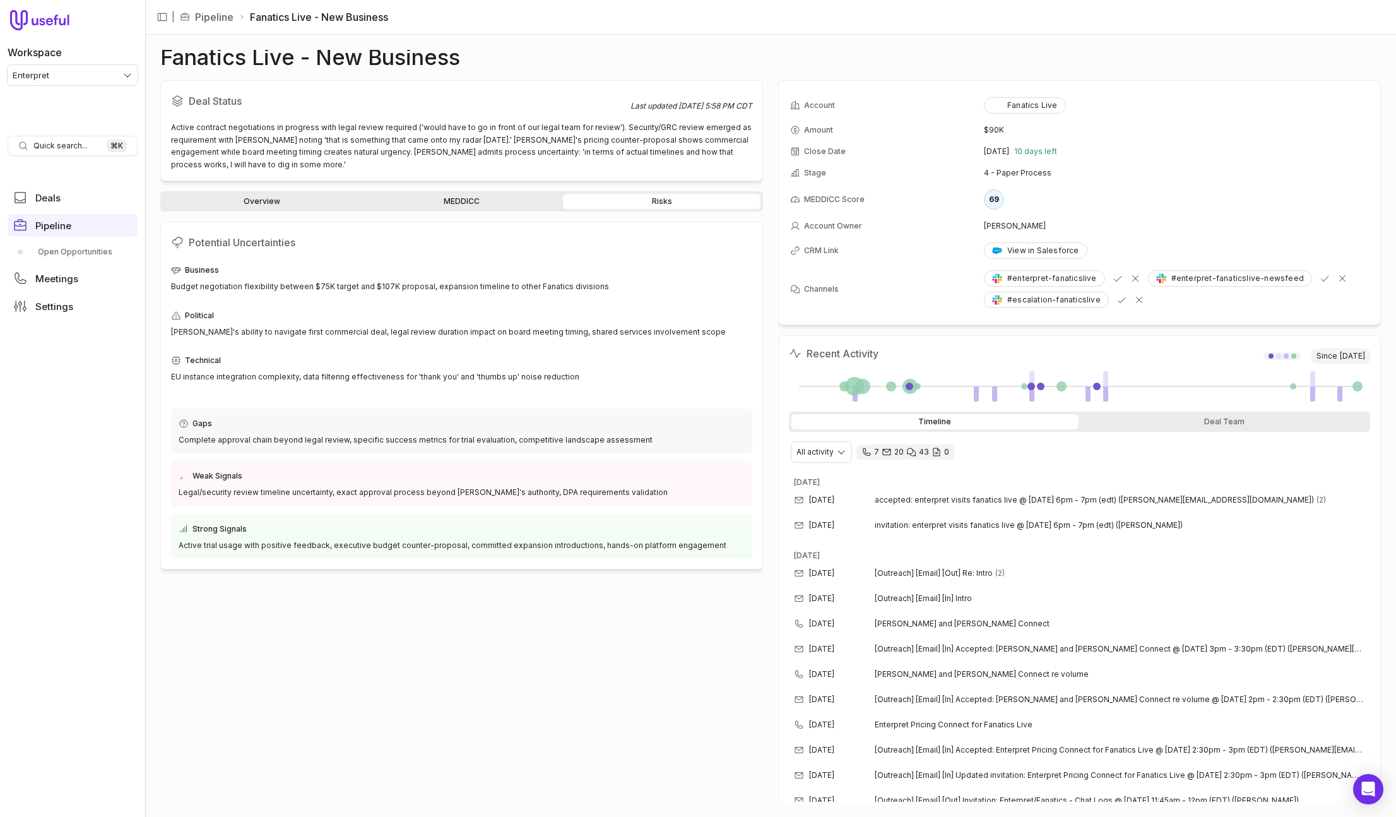
click at [480, 194] on link "MEDDICC" at bounding box center [462, 201] width 198 height 15
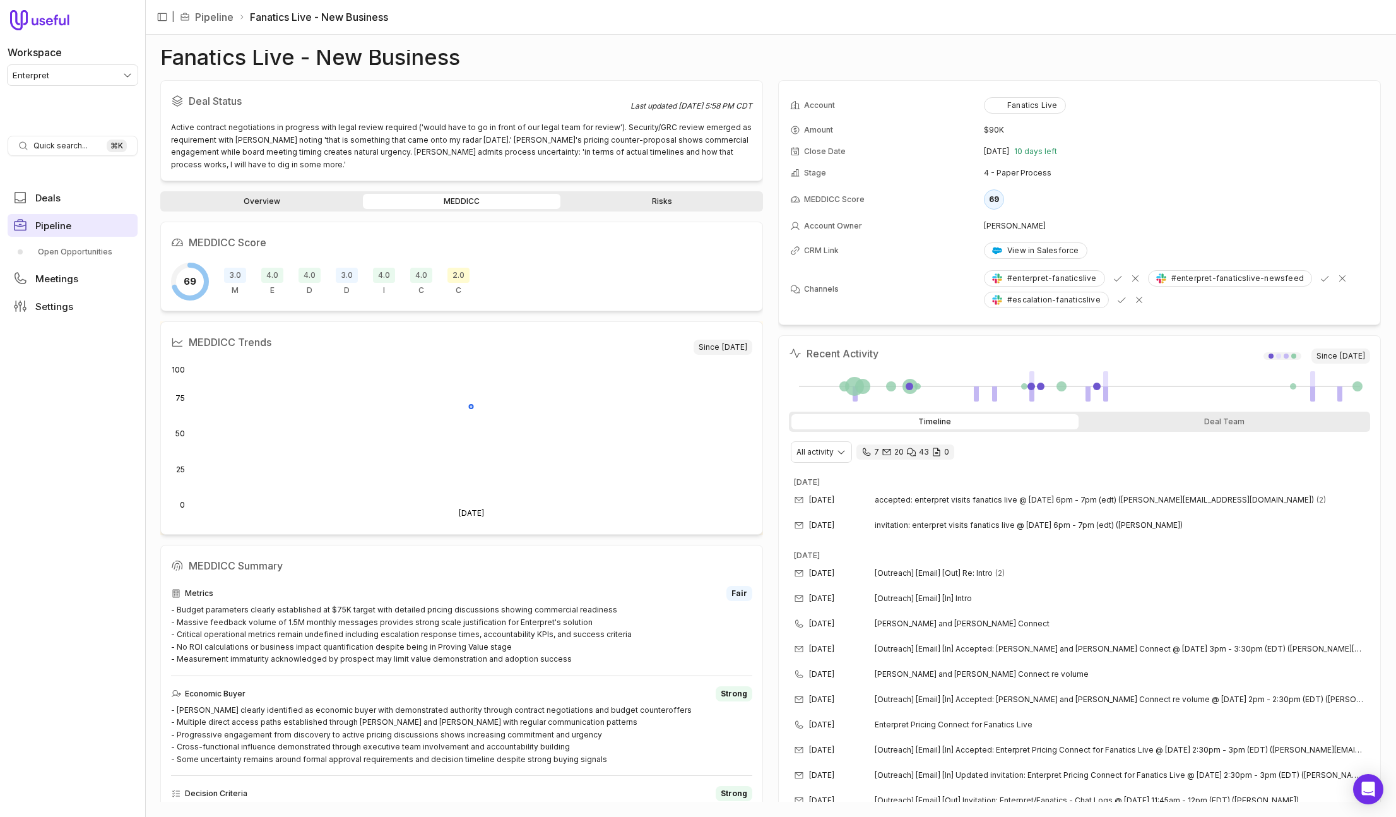
click at [41, 232] on link "Pipeline" at bounding box center [73, 225] width 130 height 23
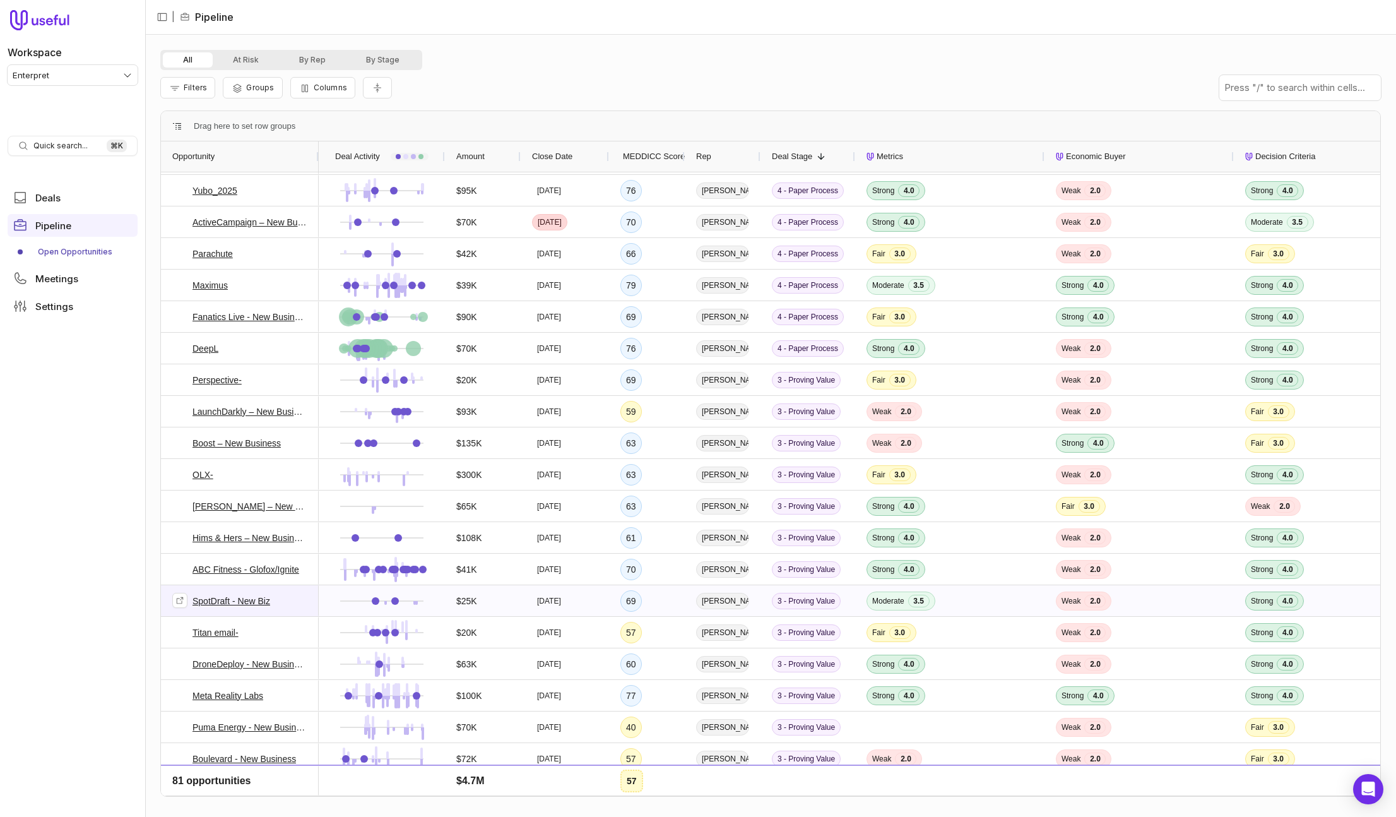
scroll to position [64, 0]
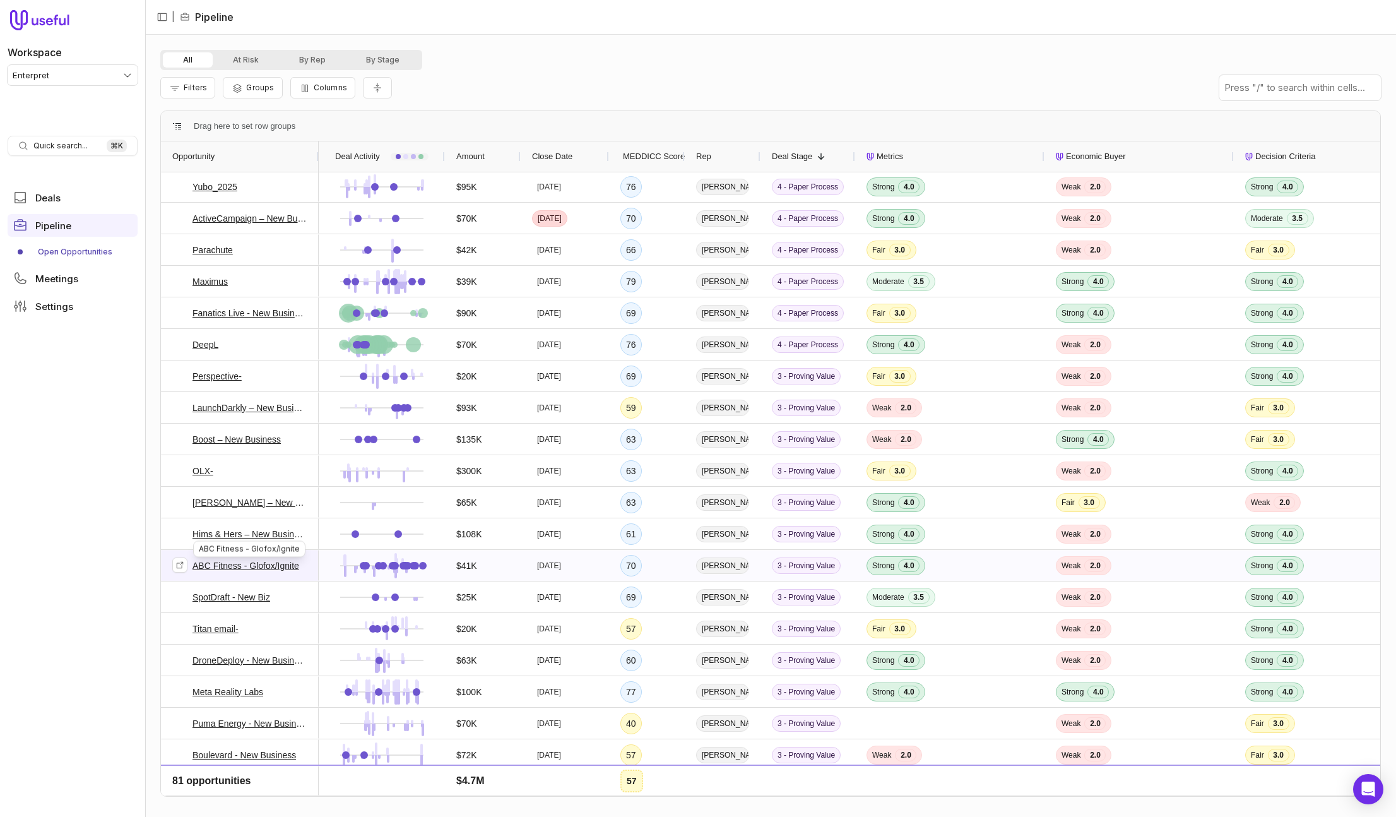
click at [222, 566] on link "ABC Fitness - Glofox/Ignite" at bounding box center [246, 565] width 107 height 15
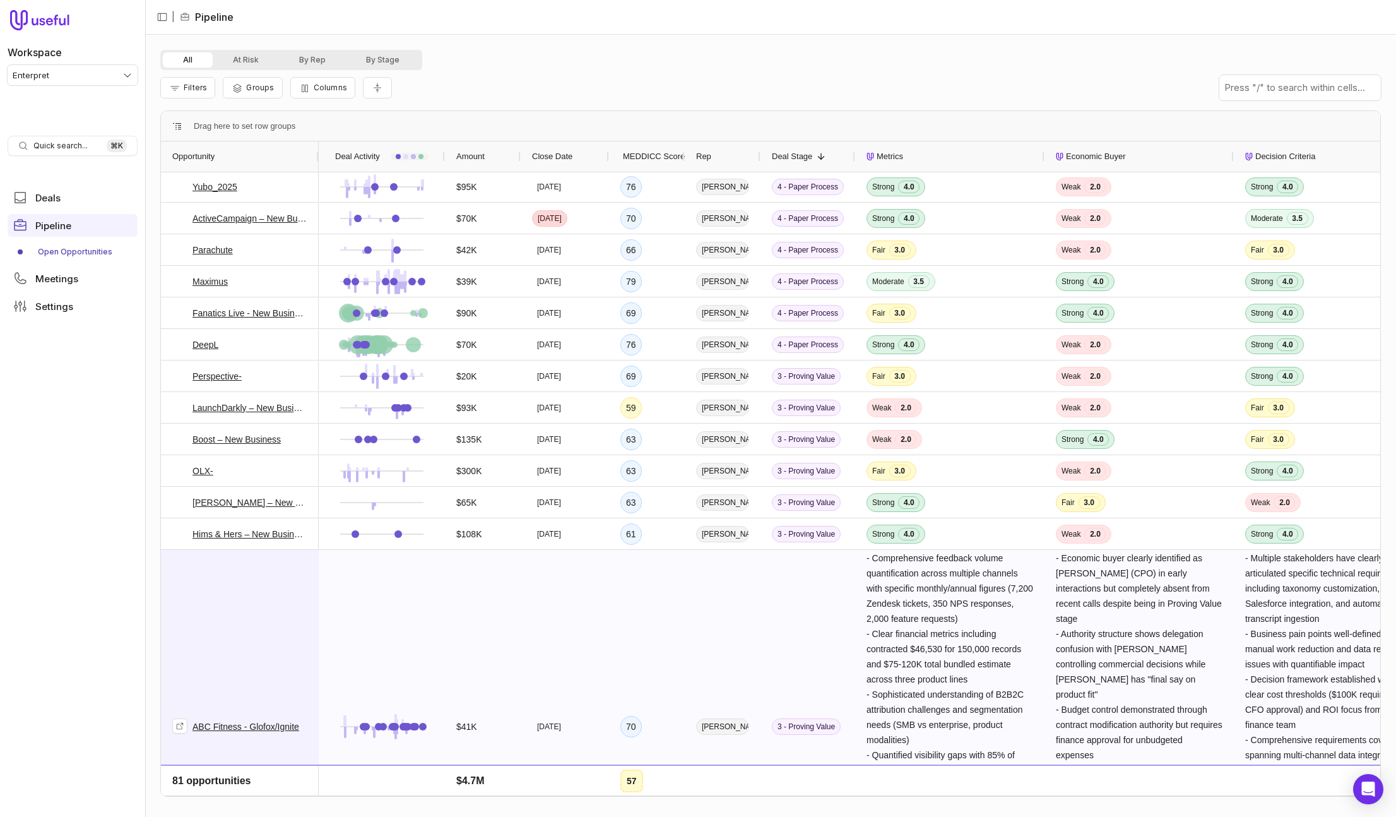
scroll to position [66, 0]
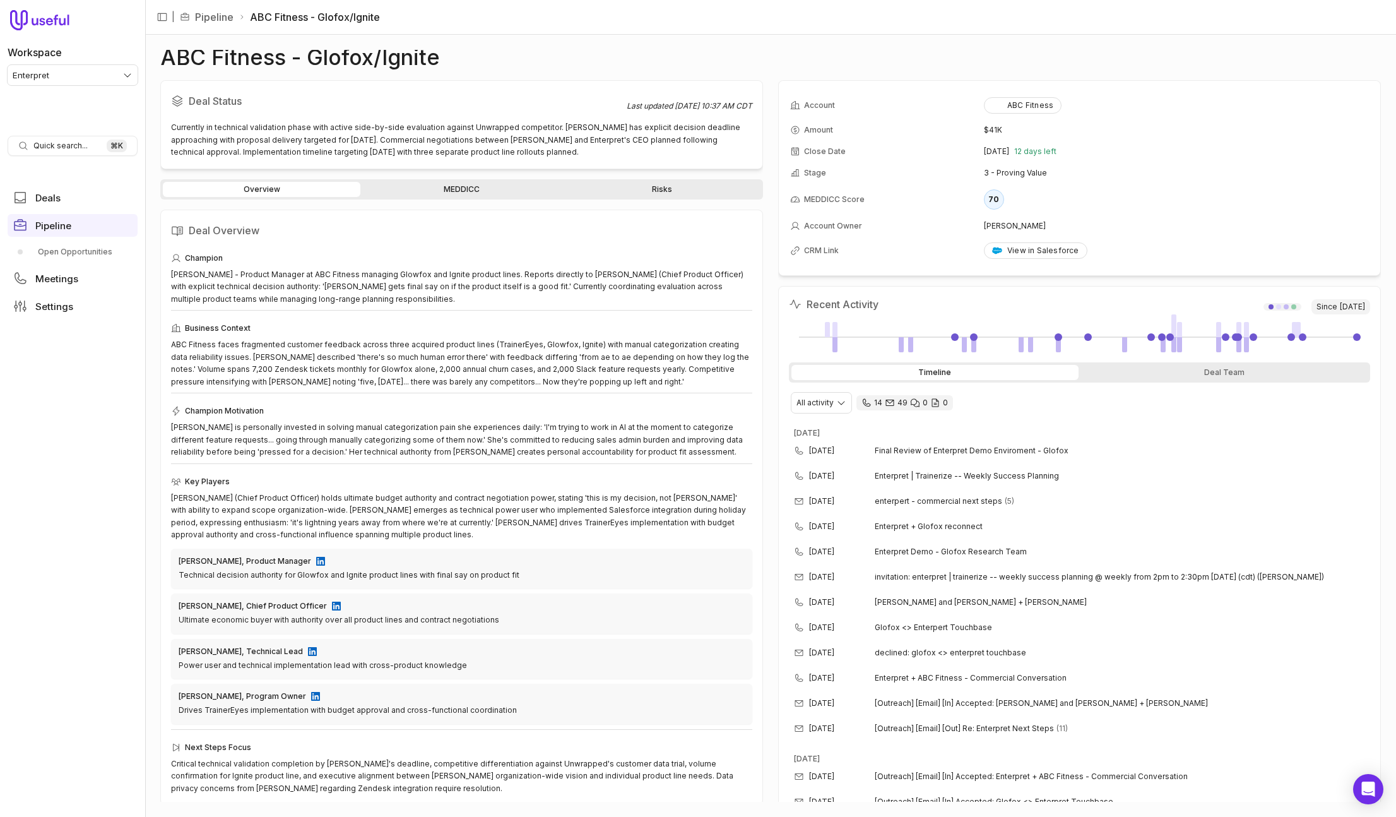
click at [436, 191] on link "MEDDICC" at bounding box center [462, 189] width 198 height 15
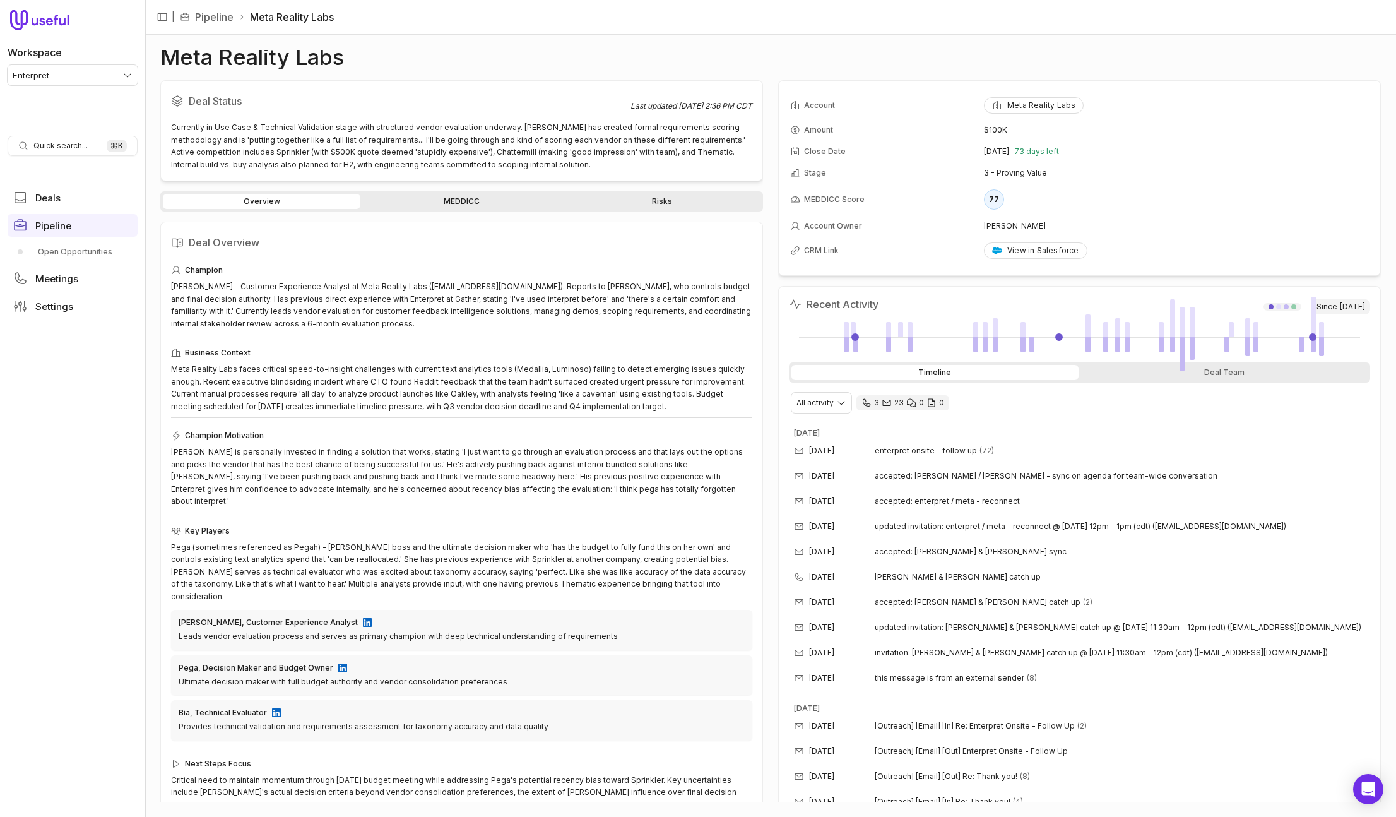
click at [424, 203] on link "MEDDICC" at bounding box center [462, 201] width 198 height 15
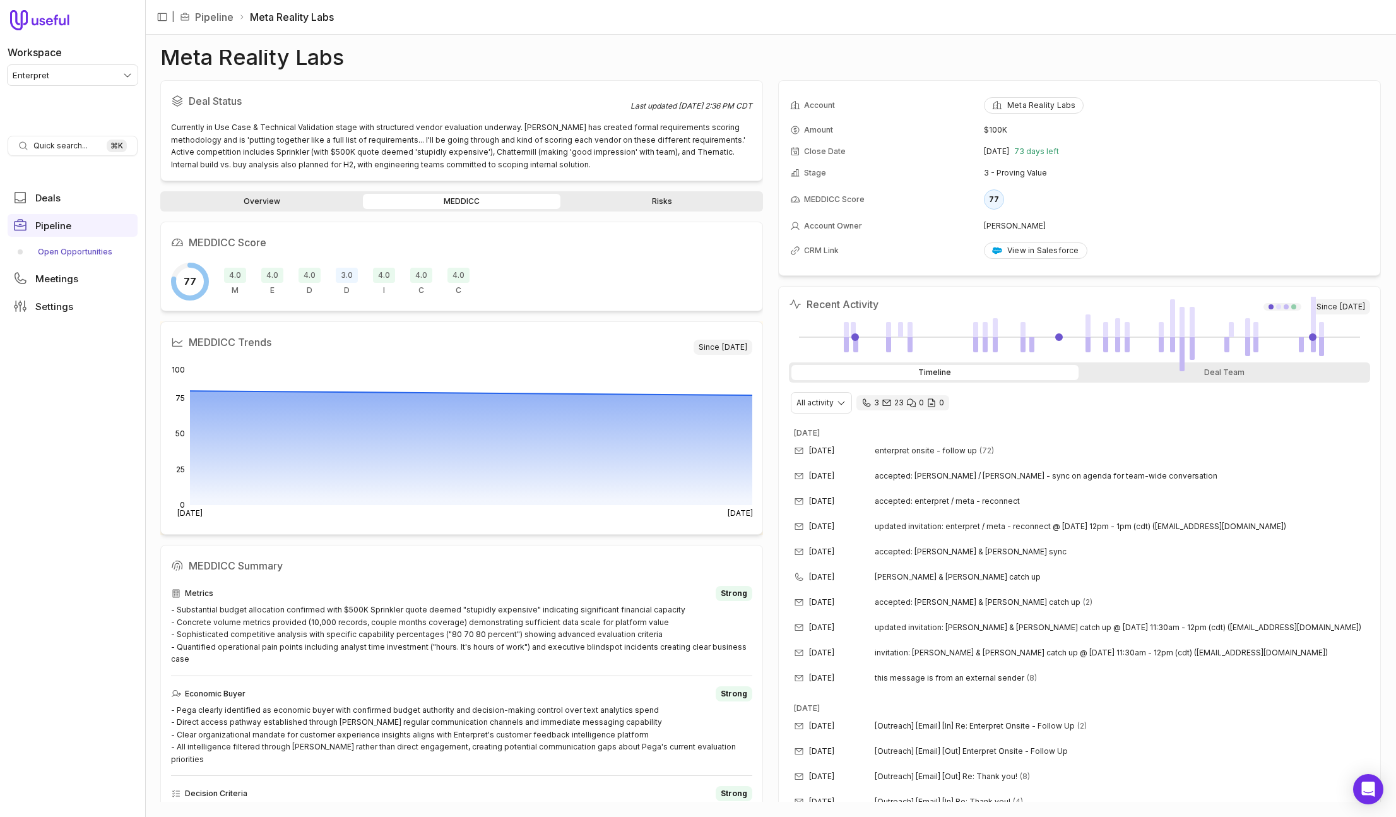
click at [61, 249] on link "Open Opportunities" at bounding box center [73, 252] width 130 height 20
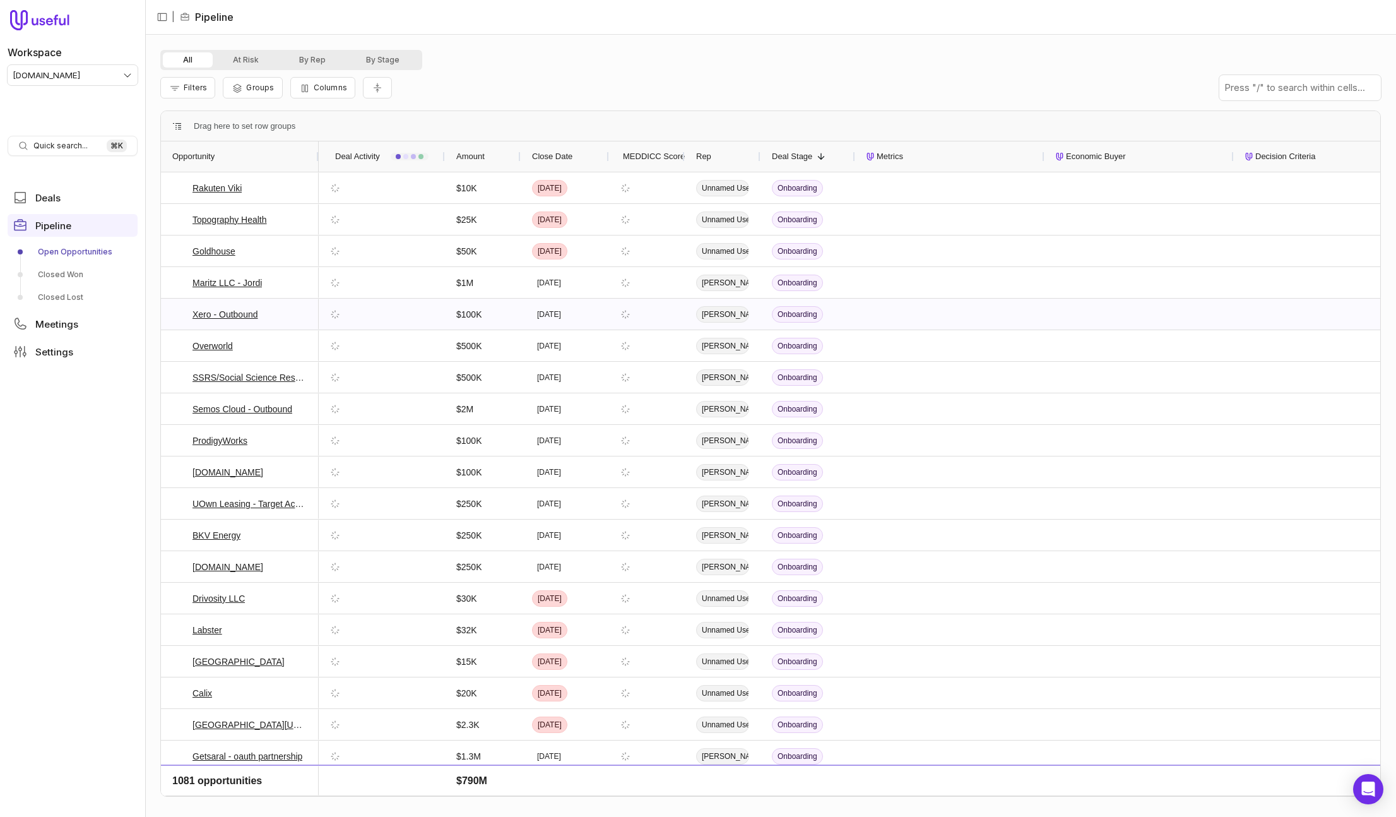
click at [180, 317] on icon at bounding box center [179, 313] width 9 height 9
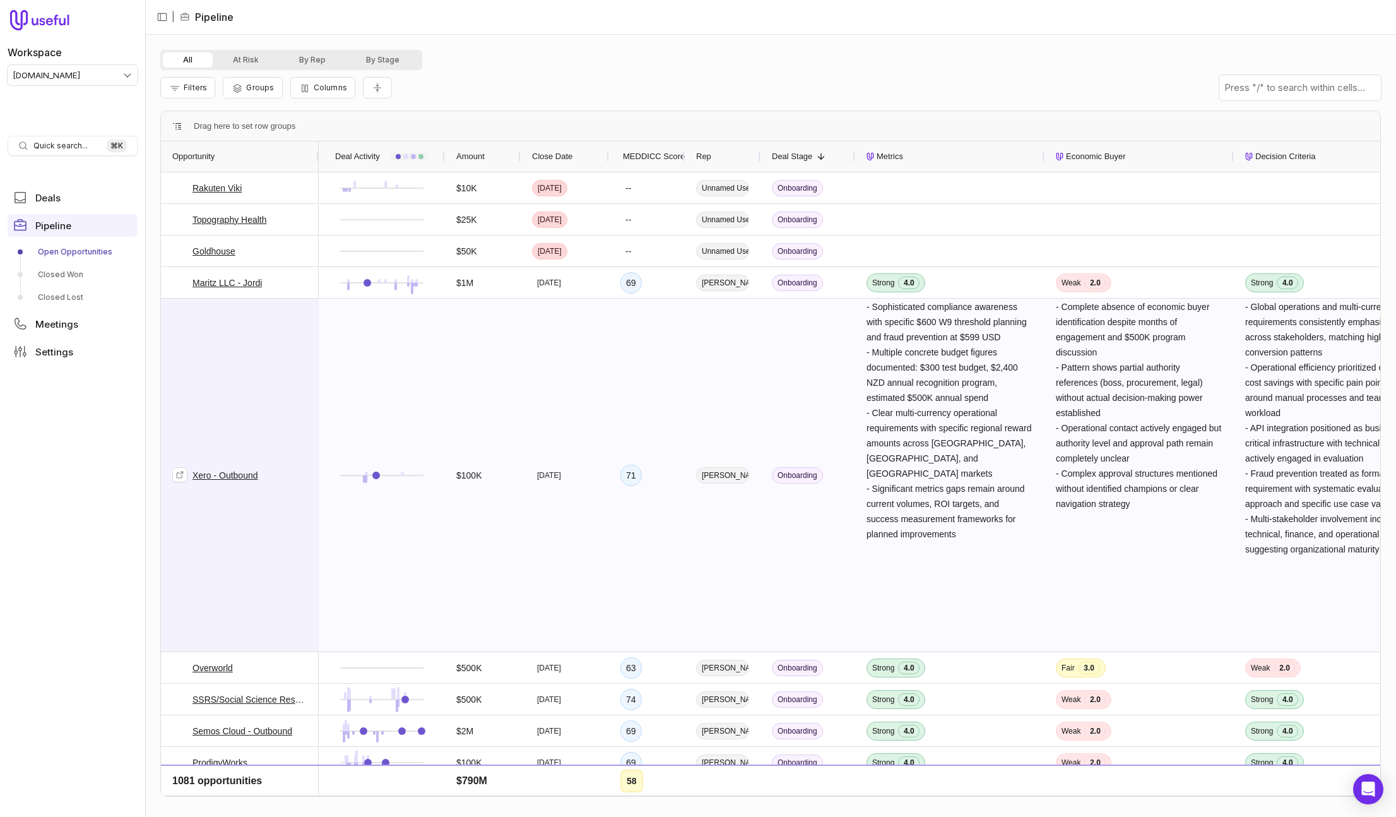
click at [414, 340] on div at bounding box center [382, 475] width 104 height 352
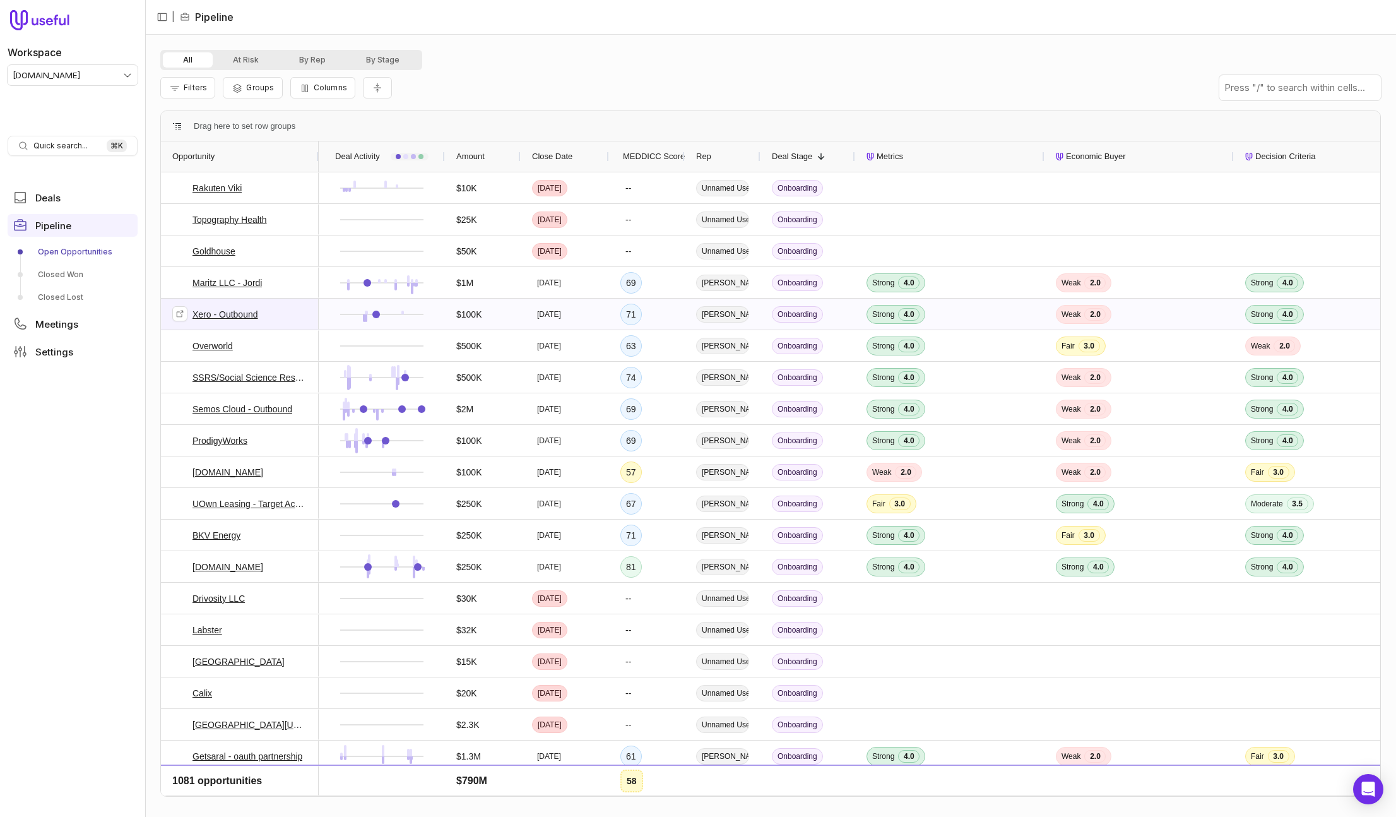
click at [205, 328] on span "Xero - Outbound" at bounding box center [239, 314] width 135 height 30
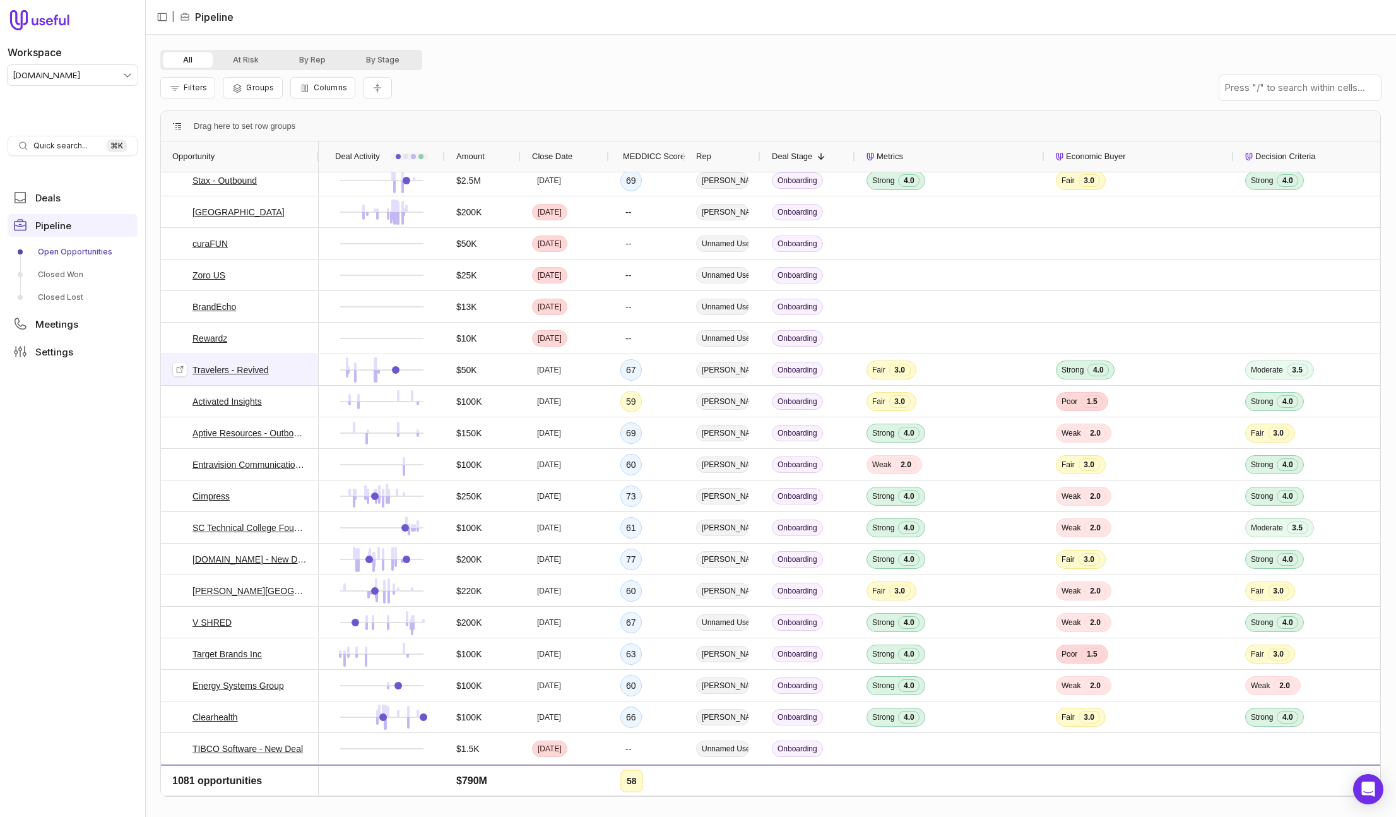
scroll to position [942, 0]
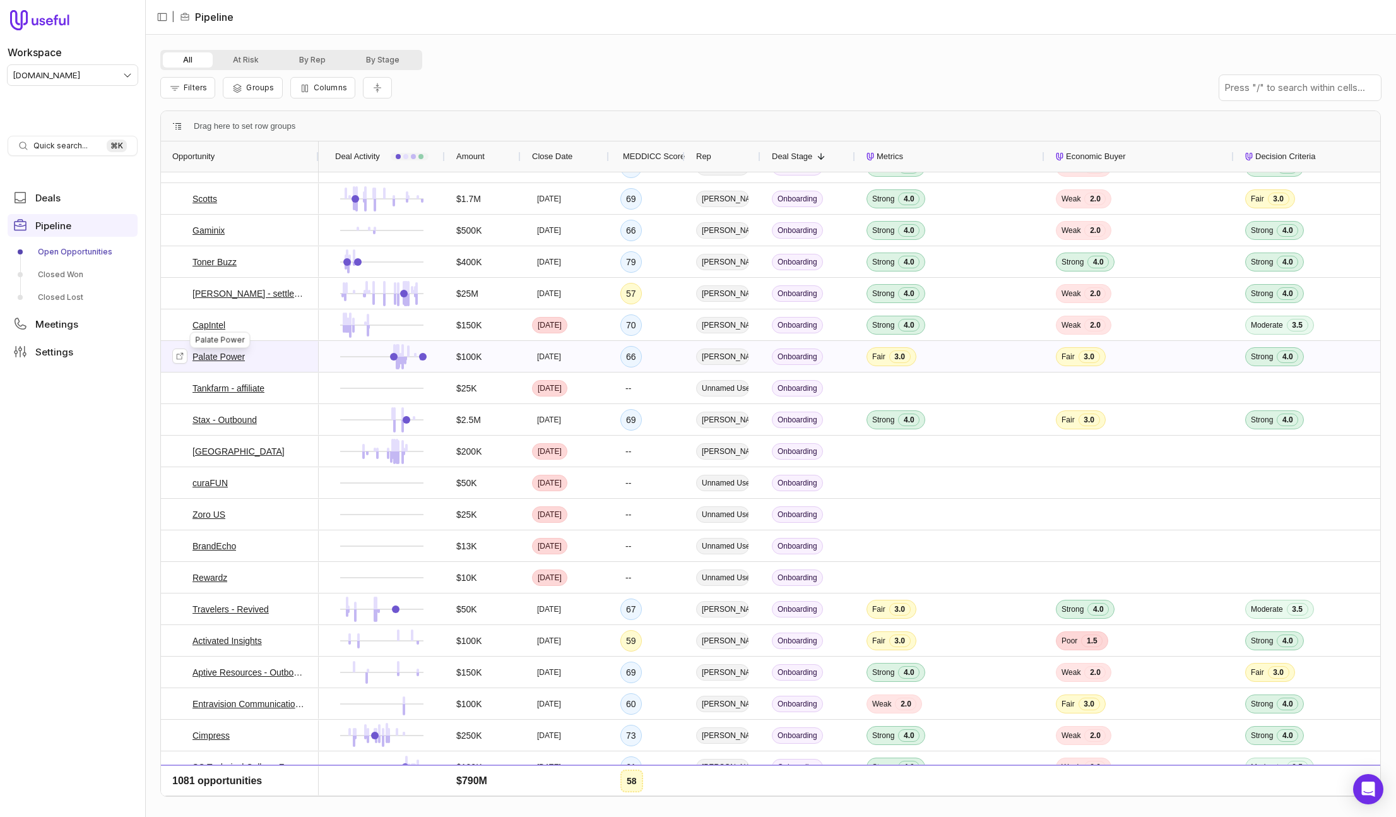
click at [221, 357] on link "Palate Power" at bounding box center [219, 356] width 52 height 15
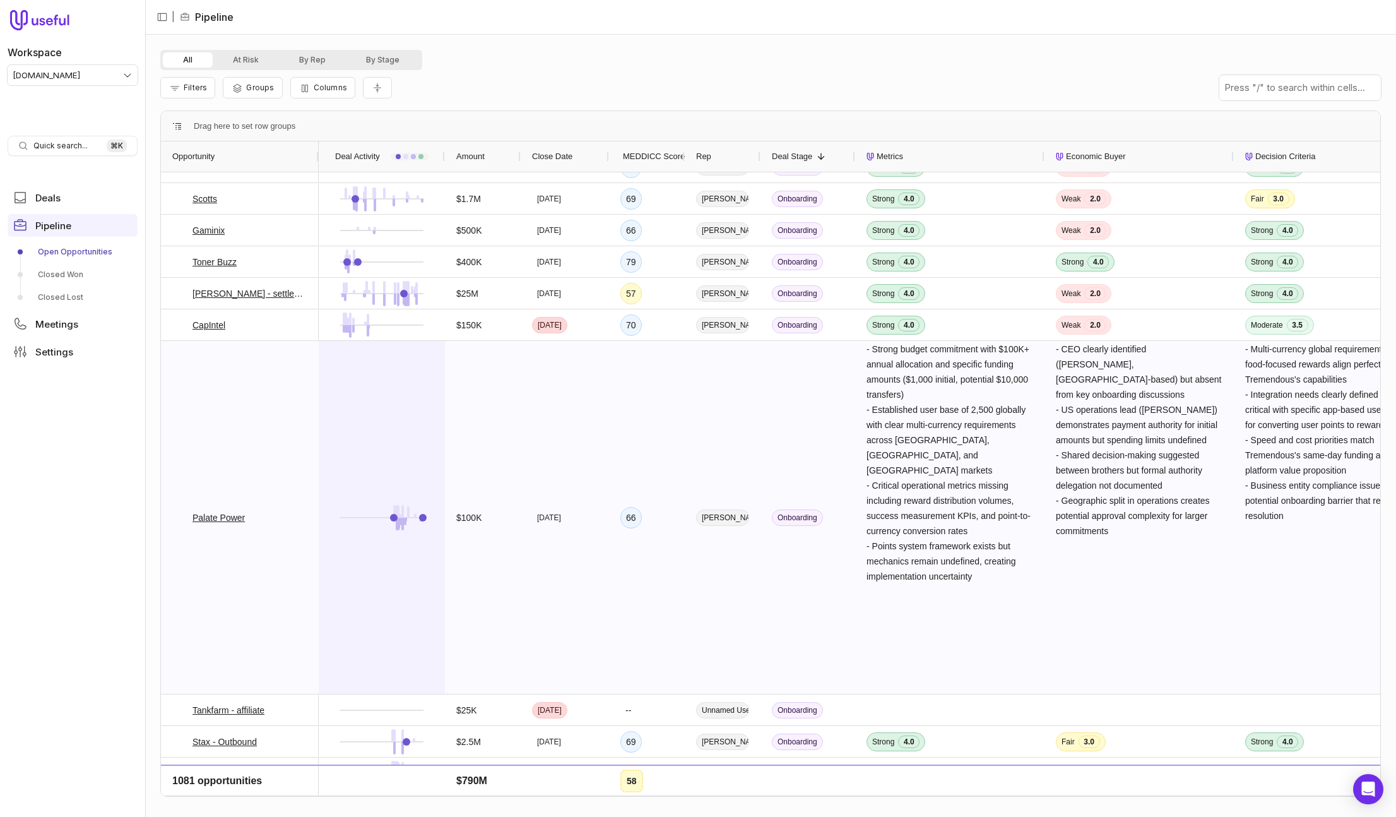
scroll to position [0, 5]
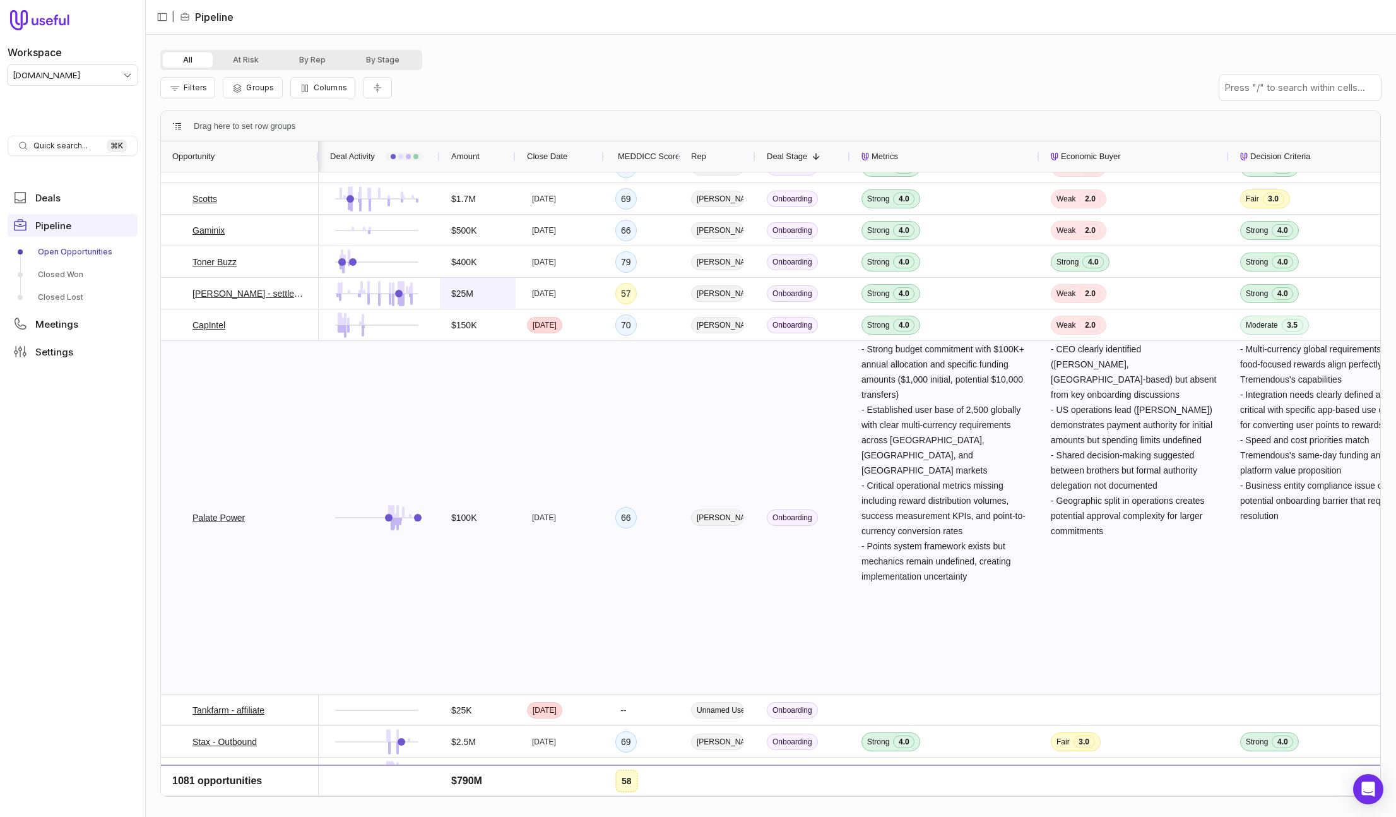
drag, startPoint x: 349, startPoint y: 422, endPoint x: 466, endPoint y: 283, distance: 181.4
click at [349, 422] on div at bounding box center [377, 517] width 104 height 352
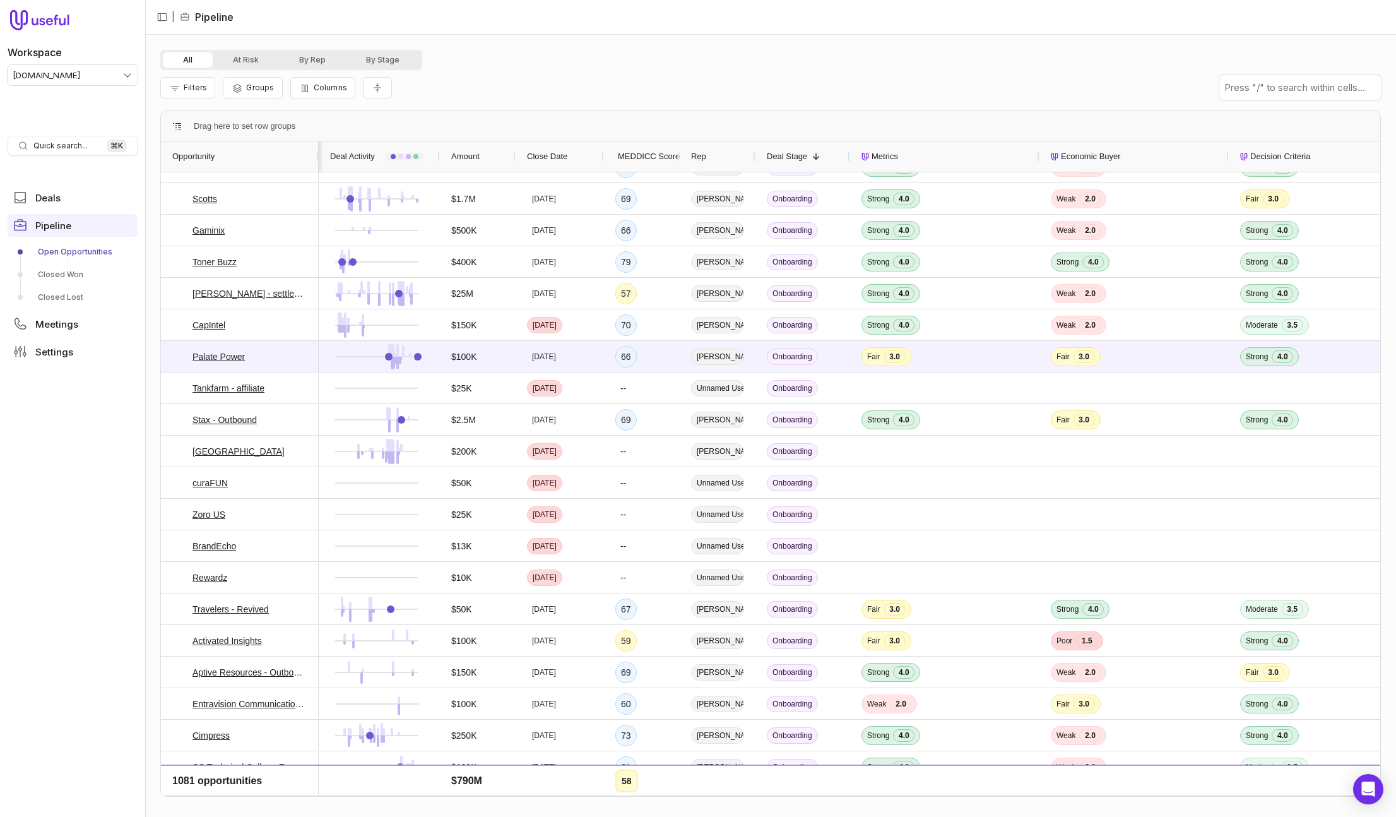
scroll to position [0, 8]
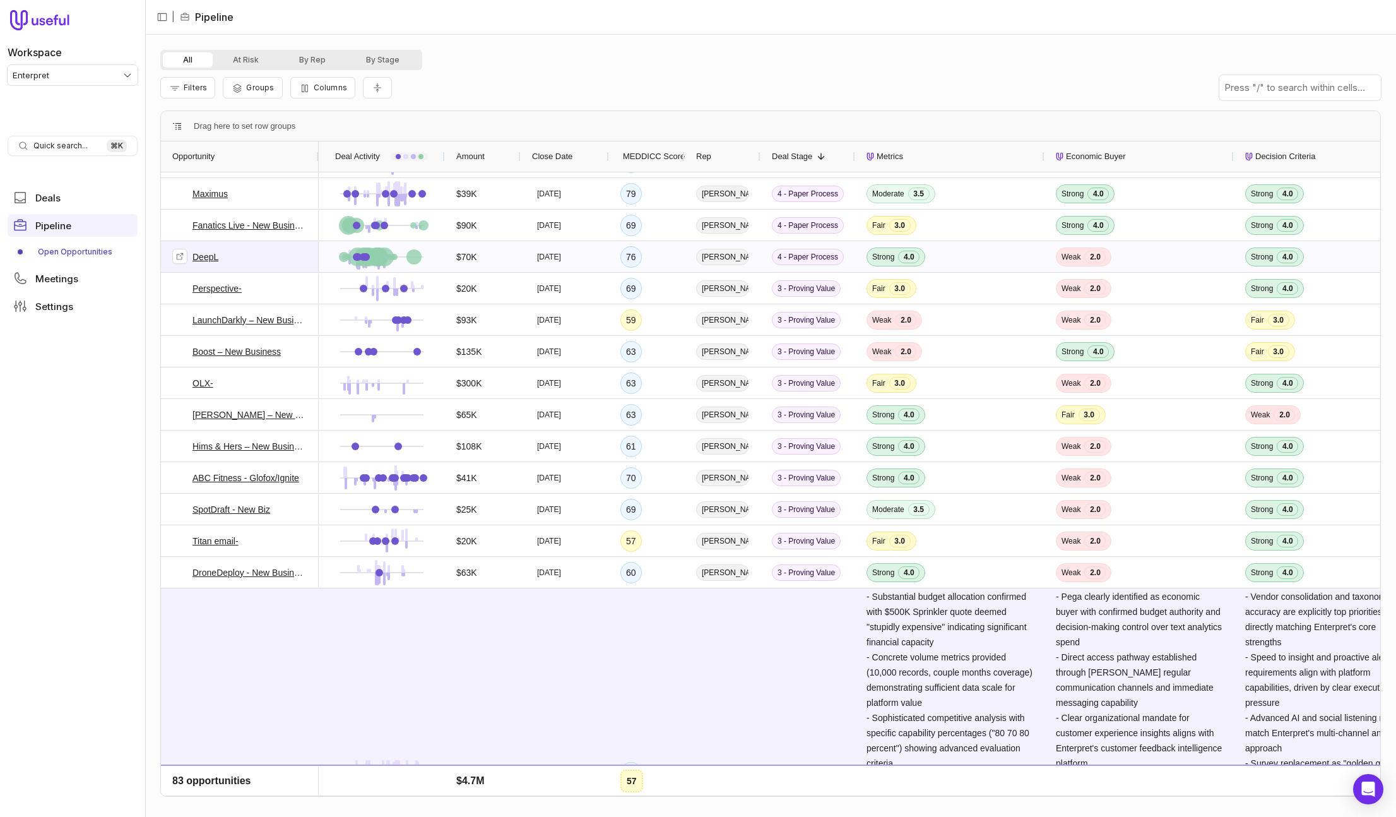
scroll to position [167, 0]
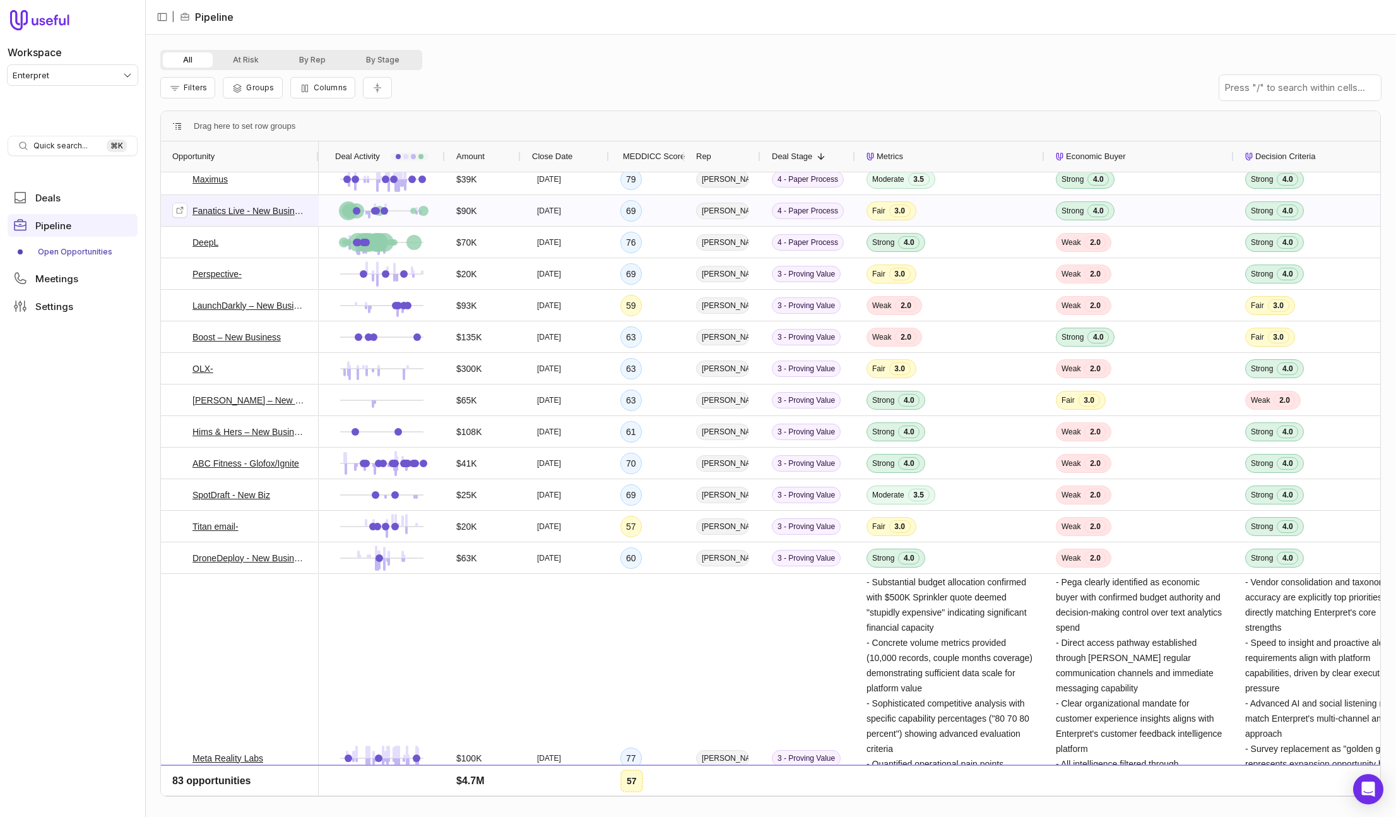
click at [230, 208] on link "Fanatics Live - New Business" at bounding box center [250, 210] width 115 height 15
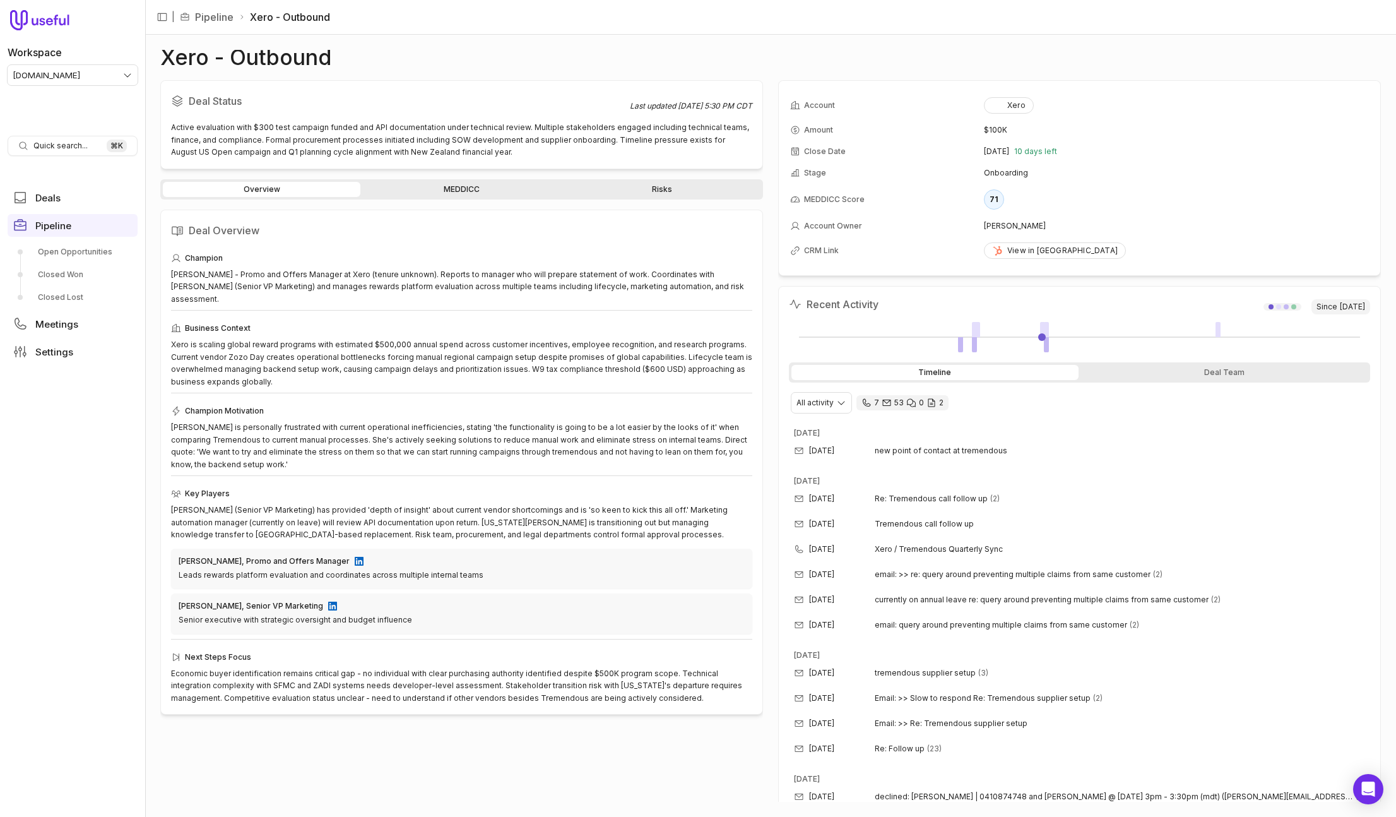
click at [433, 196] on link "MEDDICC" at bounding box center [462, 189] width 198 height 15
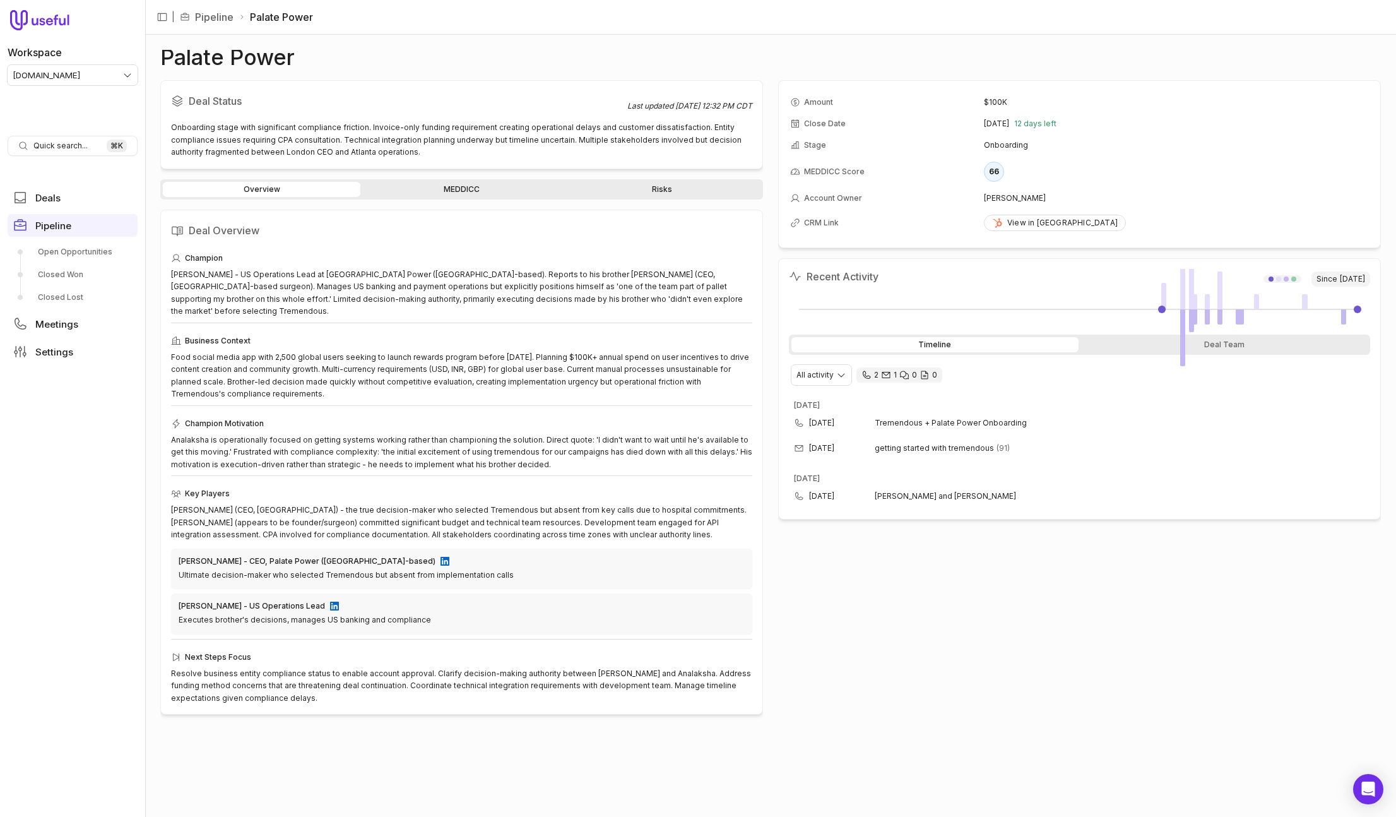
click at [461, 186] on link "MEDDICC" at bounding box center [462, 189] width 198 height 15
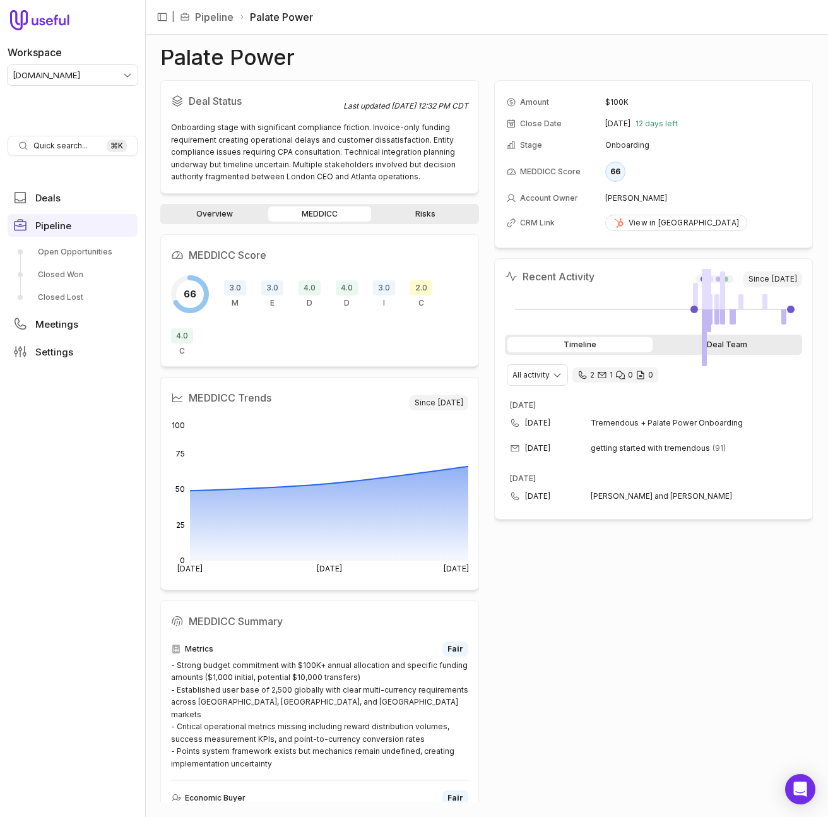
click at [739, 347] on div "Deal Team" at bounding box center [727, 344] width 145 height 15
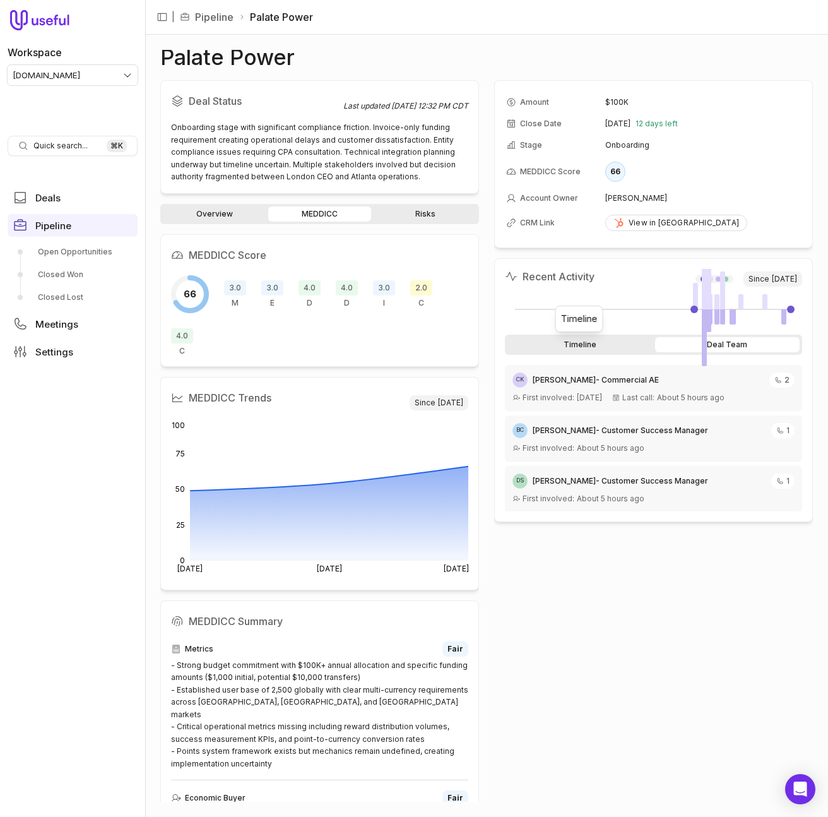
drag, startPoint x: 598, startPoint y: 343, endPoint x: 665, endPoint y: 331, distance: 68.6
click at [598, 343] on div "Timeline" at bounding box center [579, 344] width 145 height 15
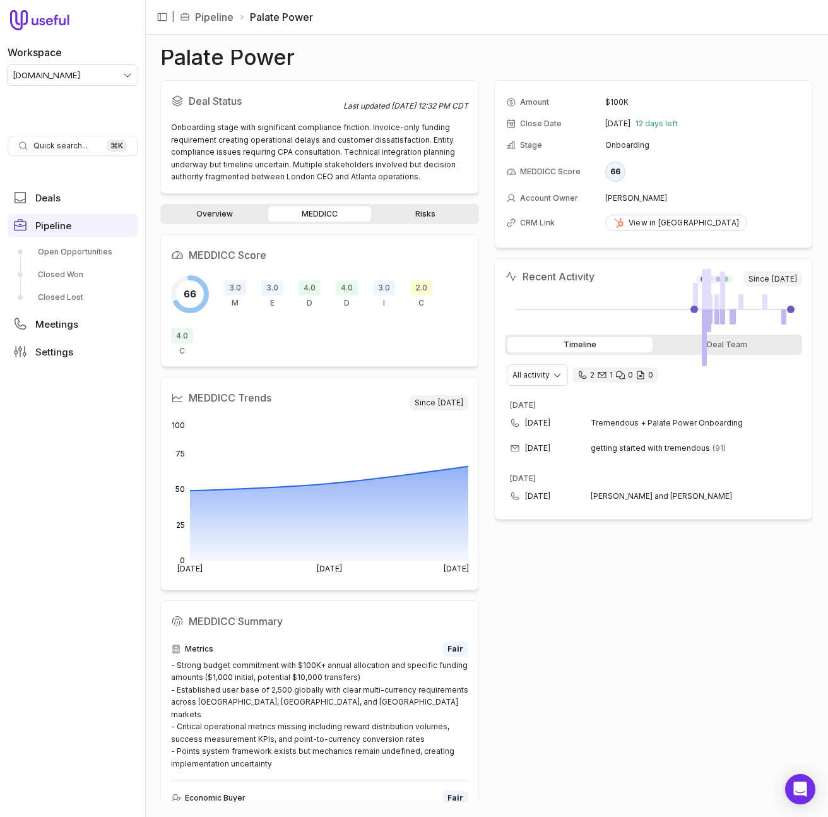
click at [73, 76] on html "Workspace [DOMAIN_NAME] Quick search... ⌘ K Deals Pipeline Open Opportunities C…" at bounding box center [414, 408] width 828 height 817
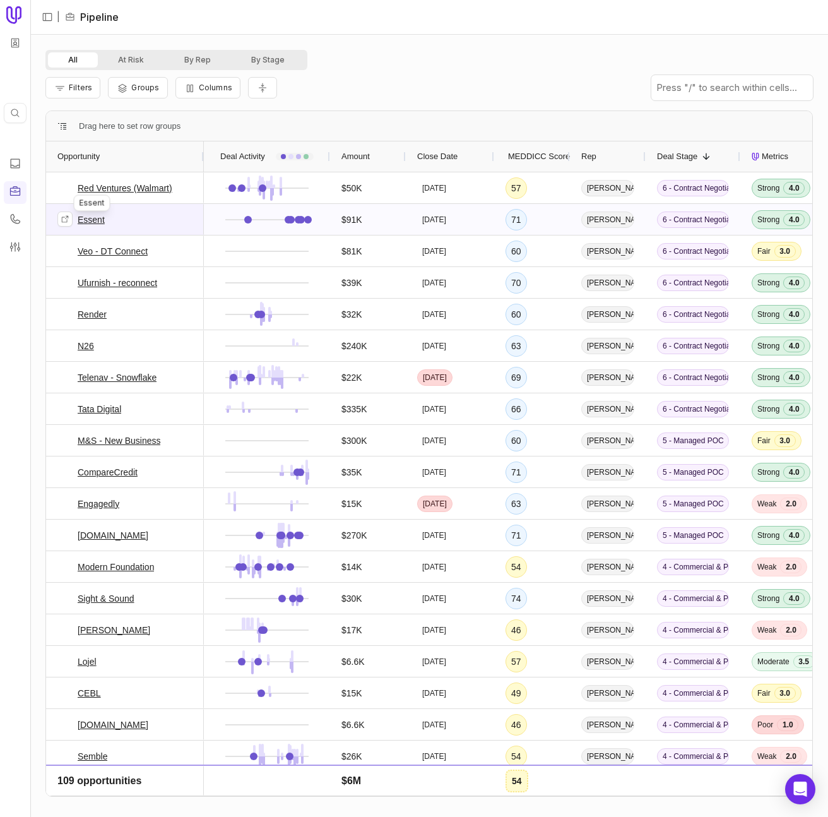
click at [93, 219] on link "Essent" at bounding box center [91, 219] width 27 height 15
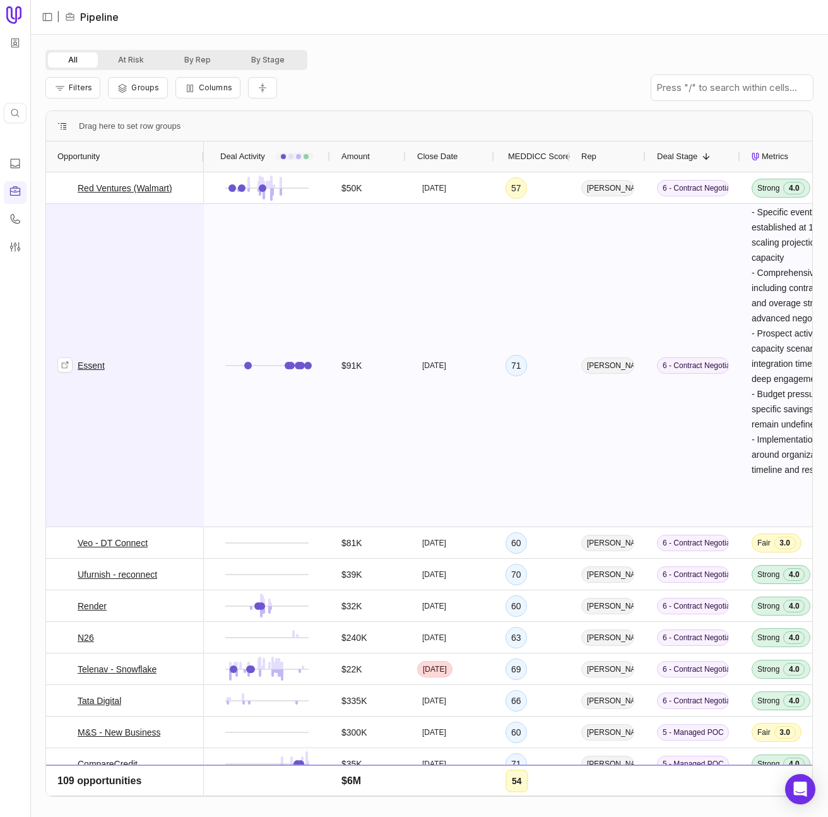
click at [177, 283] on span "Essent" at bounding box center [124, 365] width 135 height 321
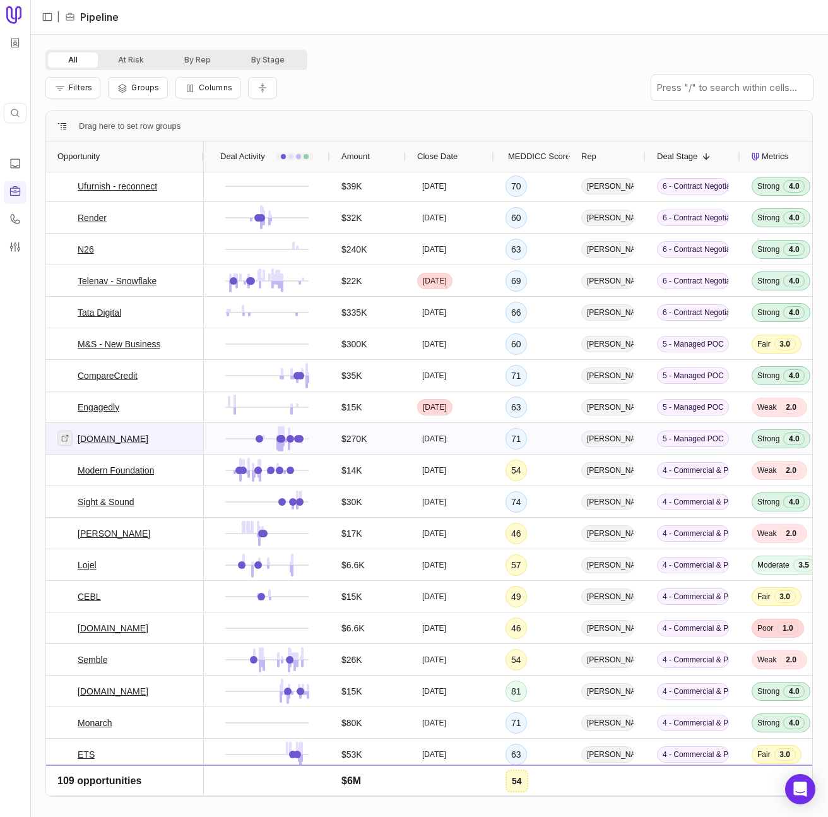
scroll to position [98, 0]
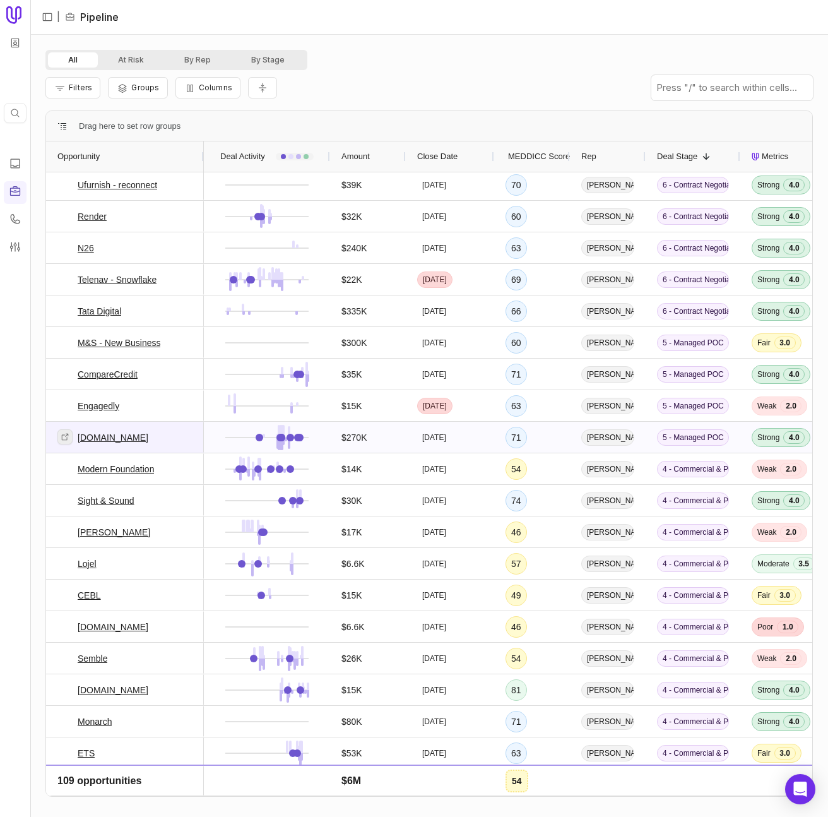
click at [66, 439] on link at bounding box center [64, 436] width 15 height 15
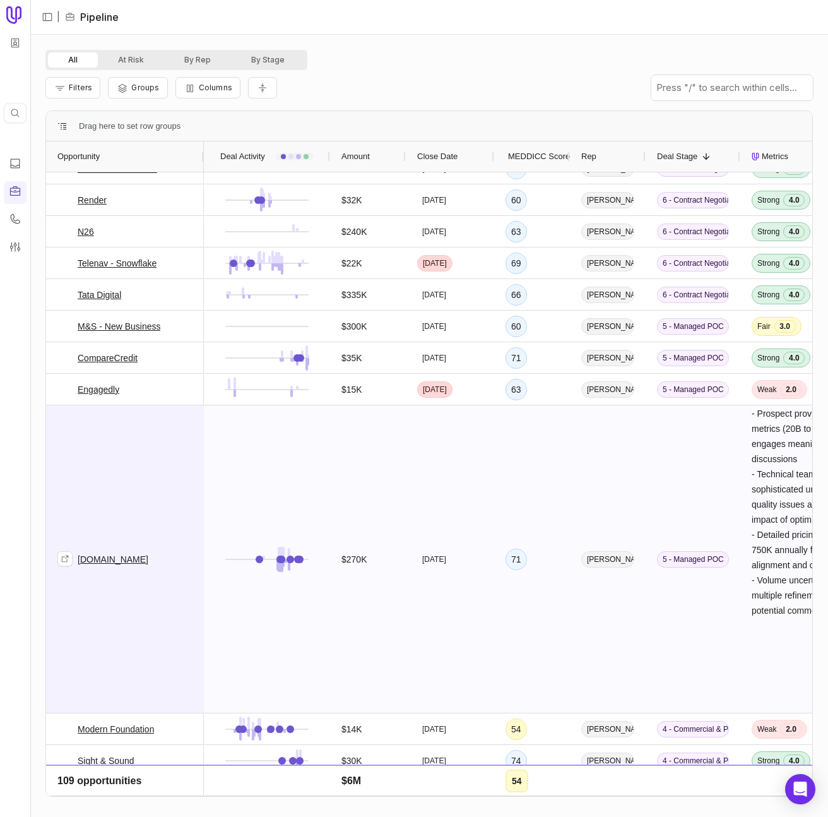
scroll to position [115, 0]
click at [148, 504] on span "Lovable.dev" at bounding box center [124, 558] width 135 height 306
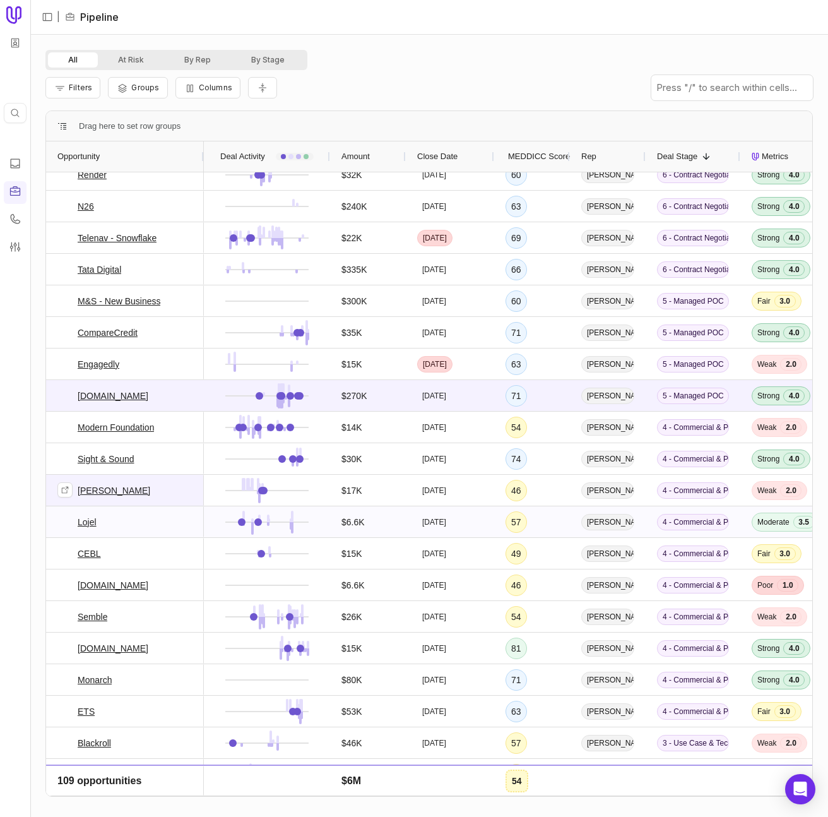
scroll to position [145, 0]
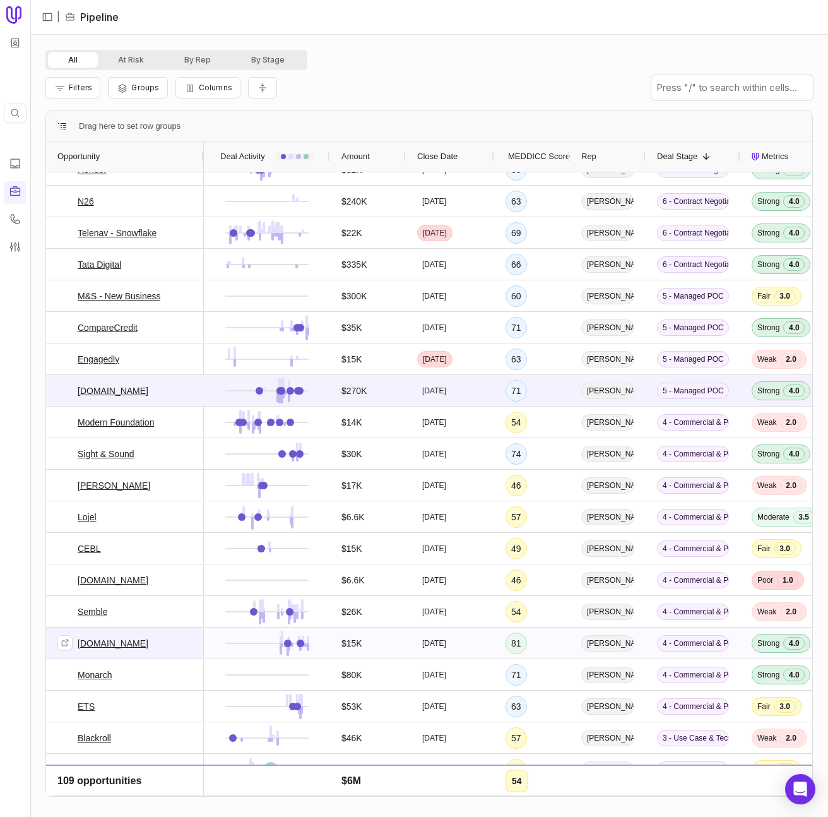
click at [95, 643] on link "AndYou.ph" at bounding box center [113, 643] width 71 height 15
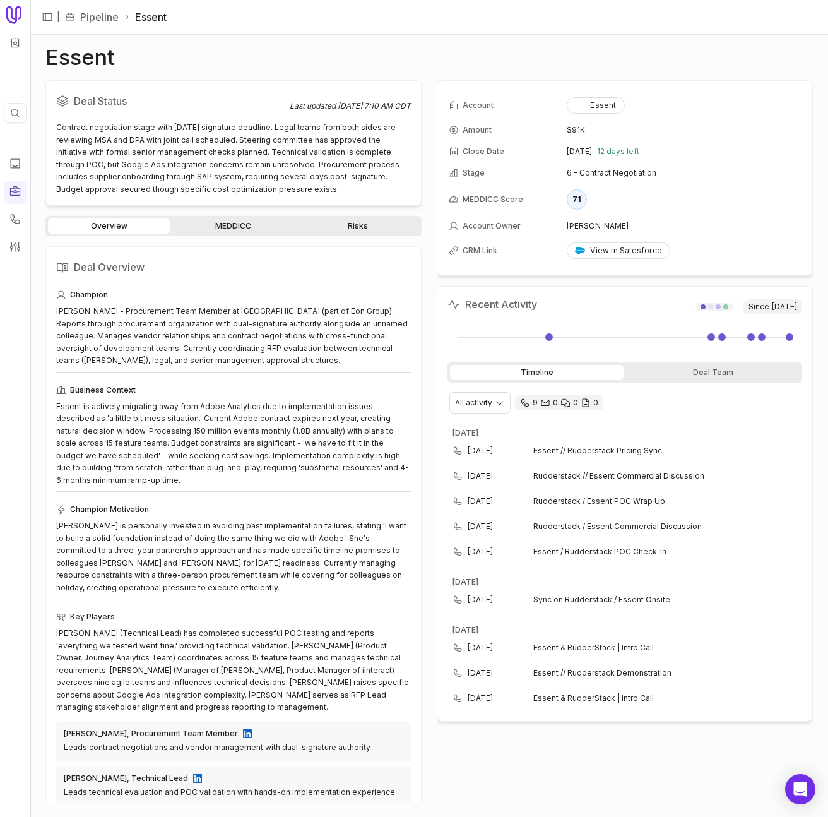
click at [223, 230] on link "MEDDICC" at bounding box center [233, 225] width 122 height 15
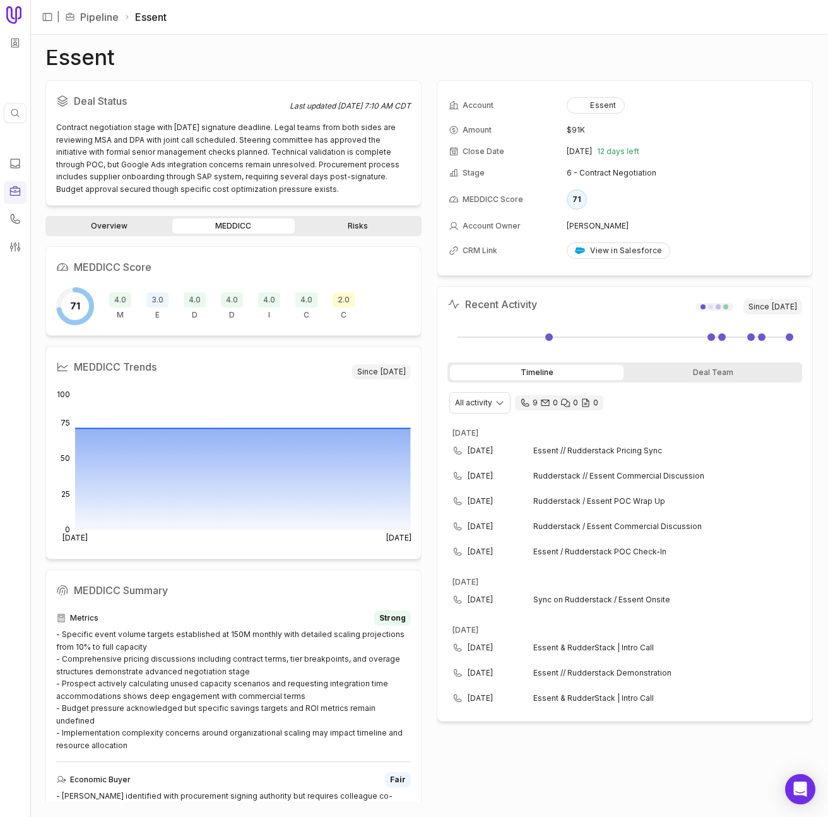
scroll to position [2, 0]
click at [704, 370] on div "Deal Team" at bounding box center [713, 372] width 174 height 15
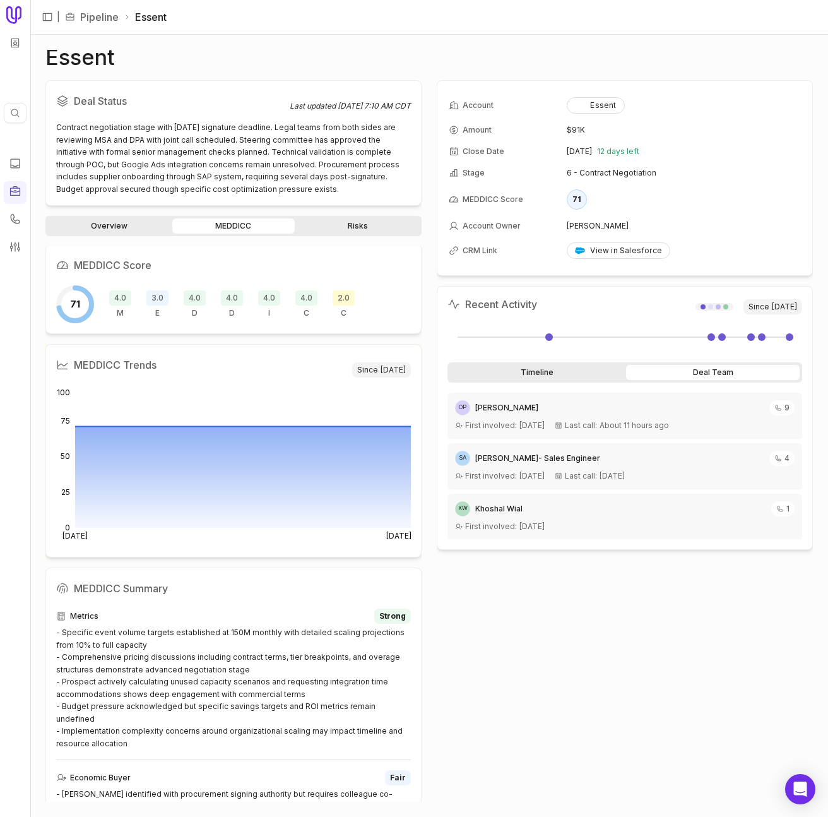
click at [564, 376] on div "Timeline" at bounding box center [537, 372] width 174 height 15
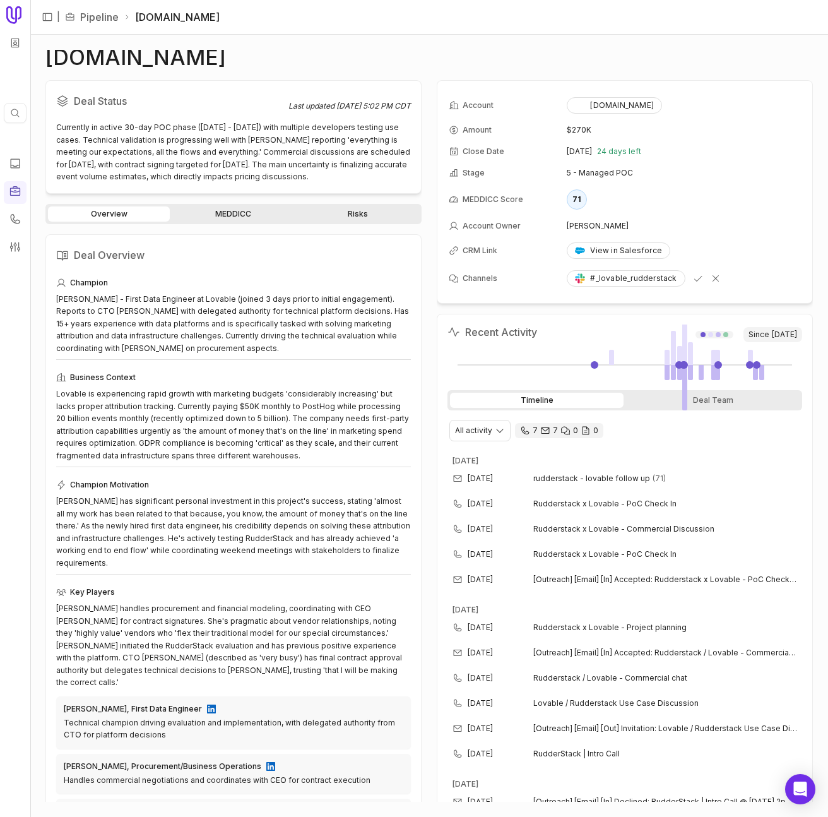
click at [237, 206] on link "MEDDICC" at bounding box center [233, 213] width 122 height 15
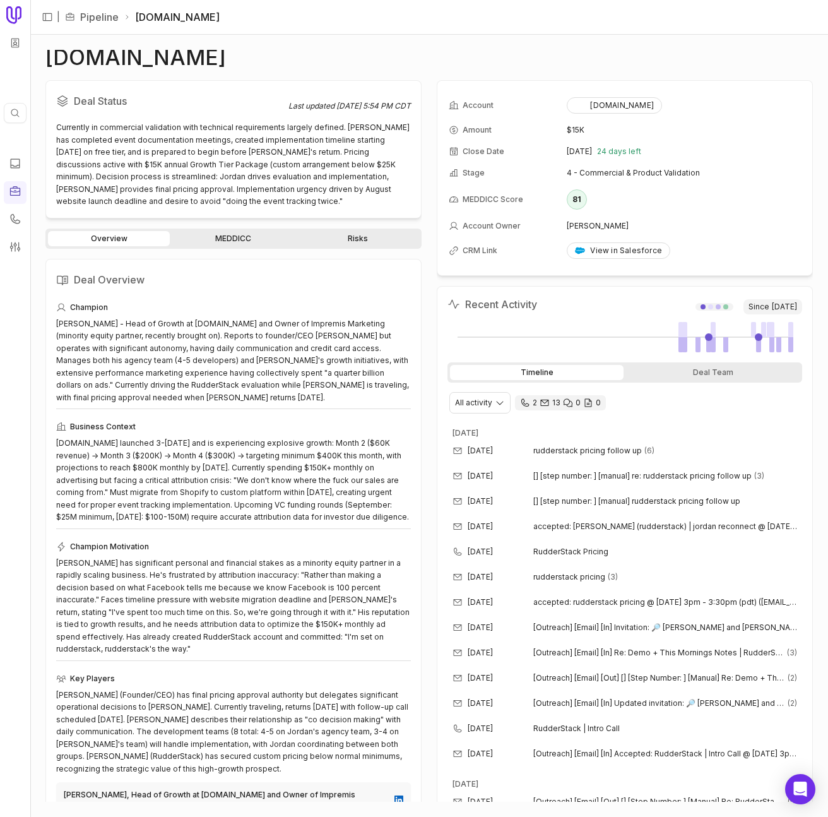
click at [238, 239] on link "MEDDICC" at bounding box center [233, 238] width 122 height 15
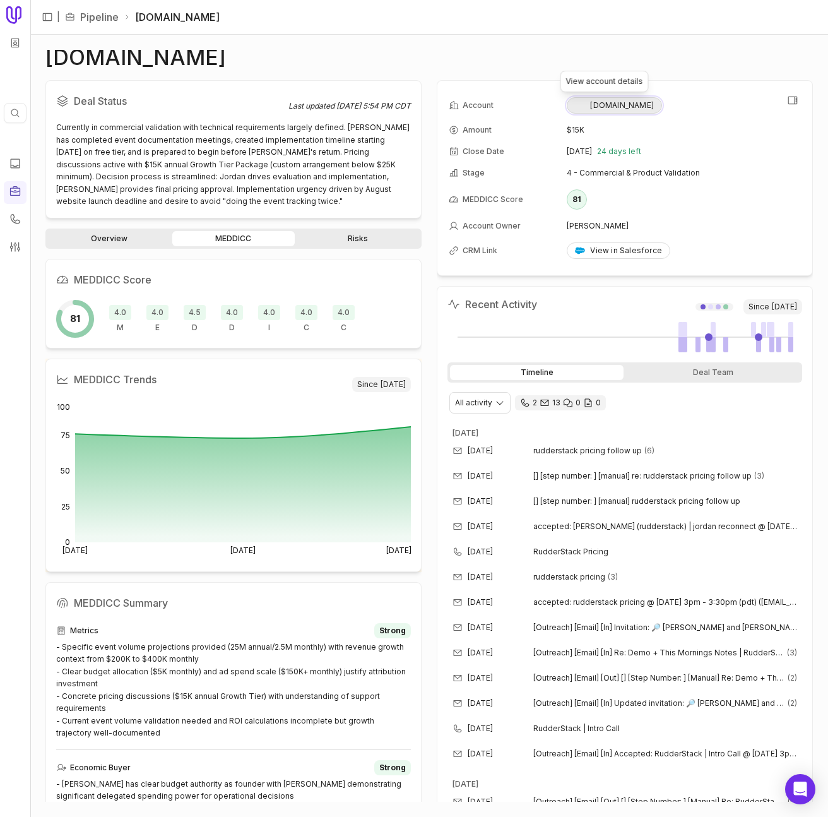
click at [627, 106] on div "[DOMAIN_NAME]" at bounding box center [614, 105] width 79 height 10
drag, startPoint x: 124, startPoint y: 241, endPoint x: 136, endPoint y: 241, distance: 12.0
click at [124, 241] on link "Overview" at bounding box center [109, 238] width 122 height 15
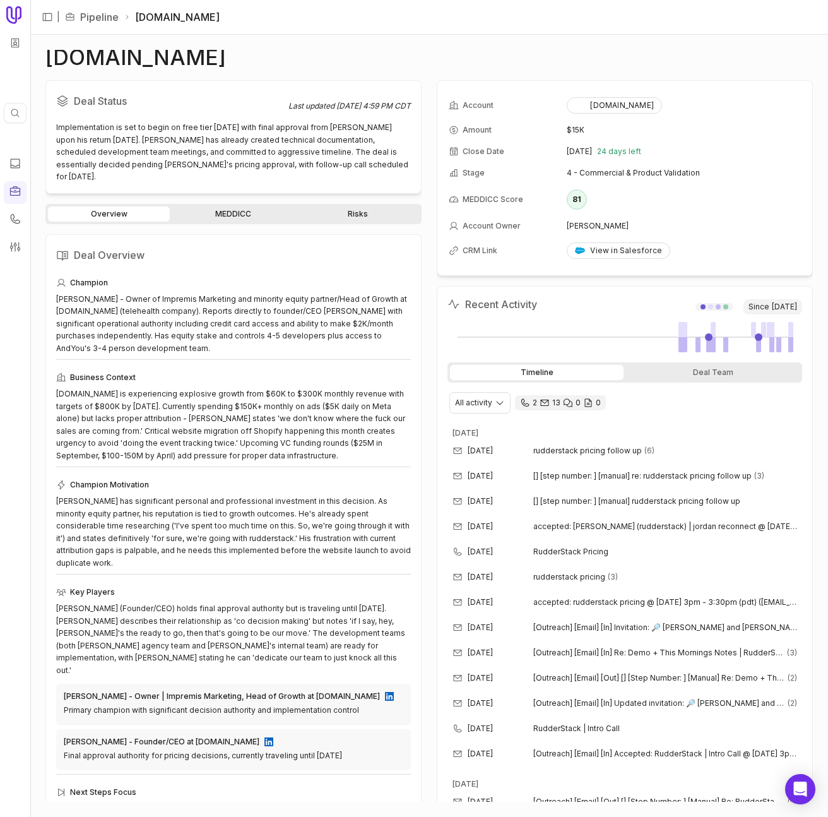
click at [251, 208] on link "MEDDICC" at bounding box center [233, 213] width 122 height 15
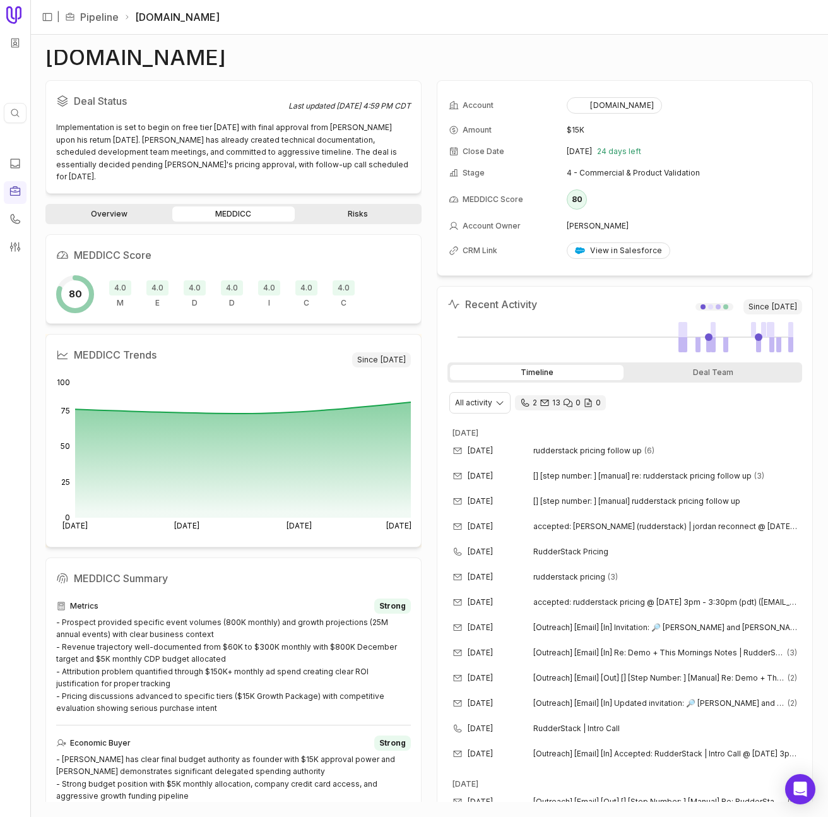
drag, startPoint x: 345, startPoint y: 201, endPoint x: 282, endPoint y: 201, distance: 62.5
click at [345, 206] on link "Risks" at bounding box center [358, 213] width 122 height 15
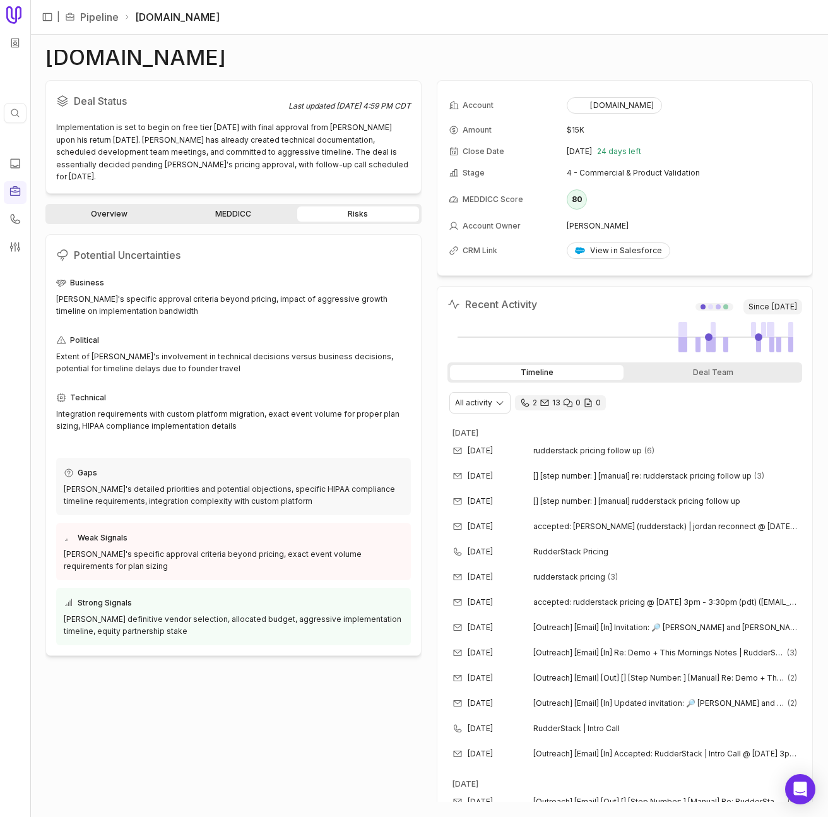
click at [200, 204] on div "Overview MEDDICC Risks" at bounding box center [233, 214] width 376 height 20
click at [247, 206] on link "MEDDICC" at bounding box center [233, 213] width 122 height 15
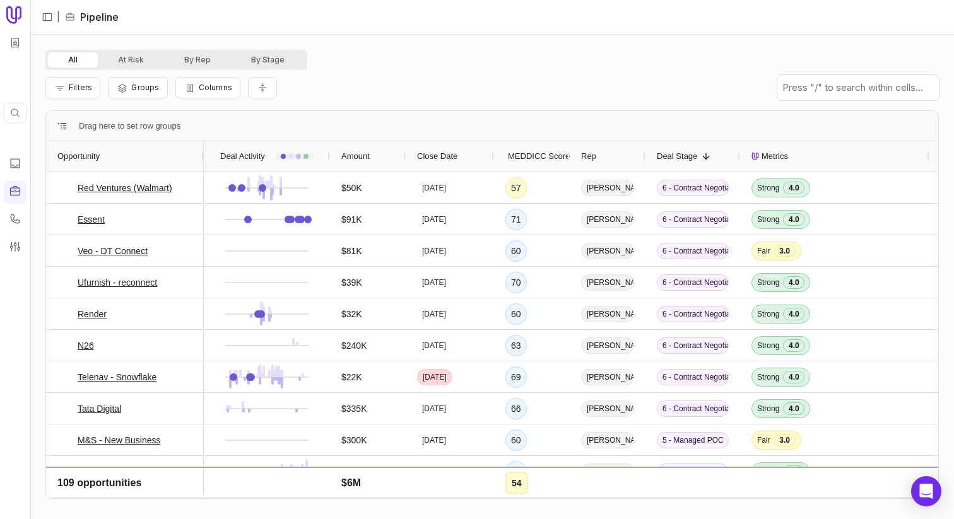
scroll to position [145, 0]
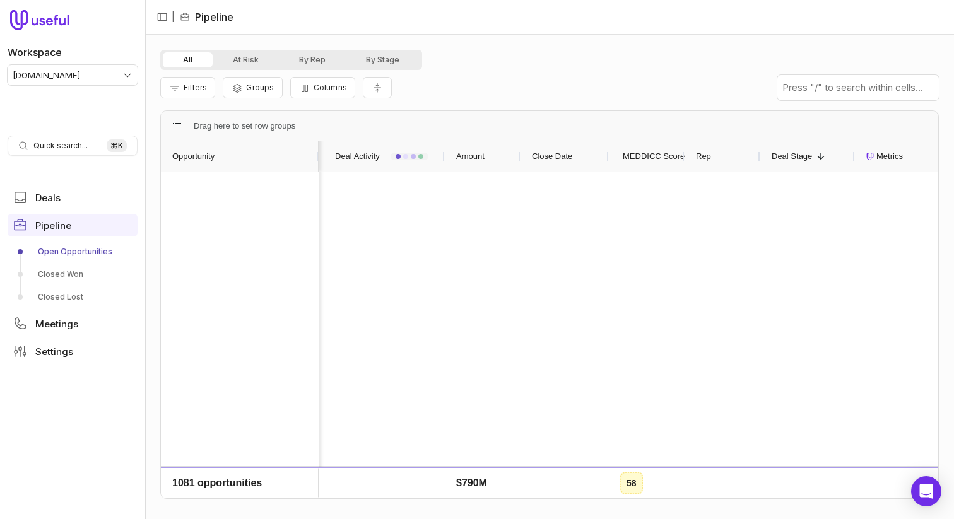
scroll to position [0, 8]
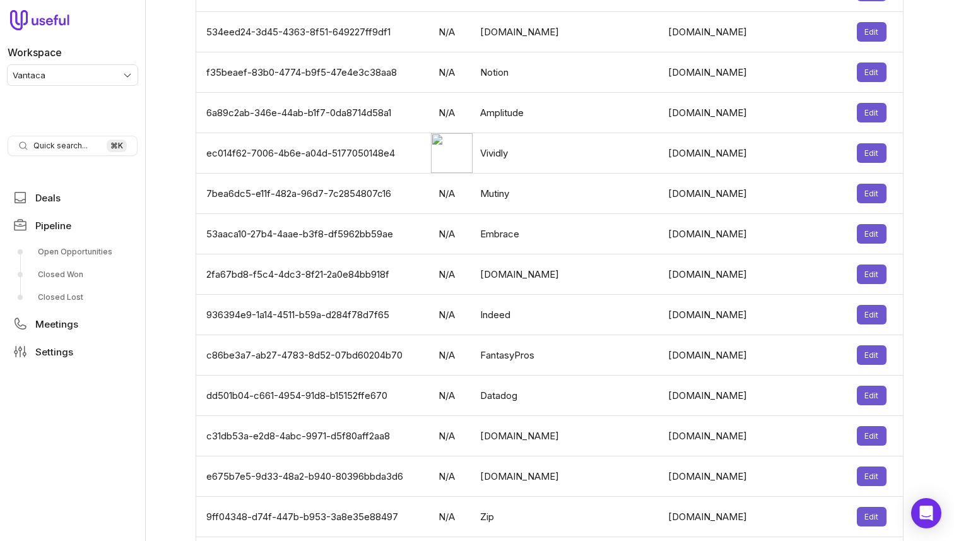
scroll to position [2597, 0]
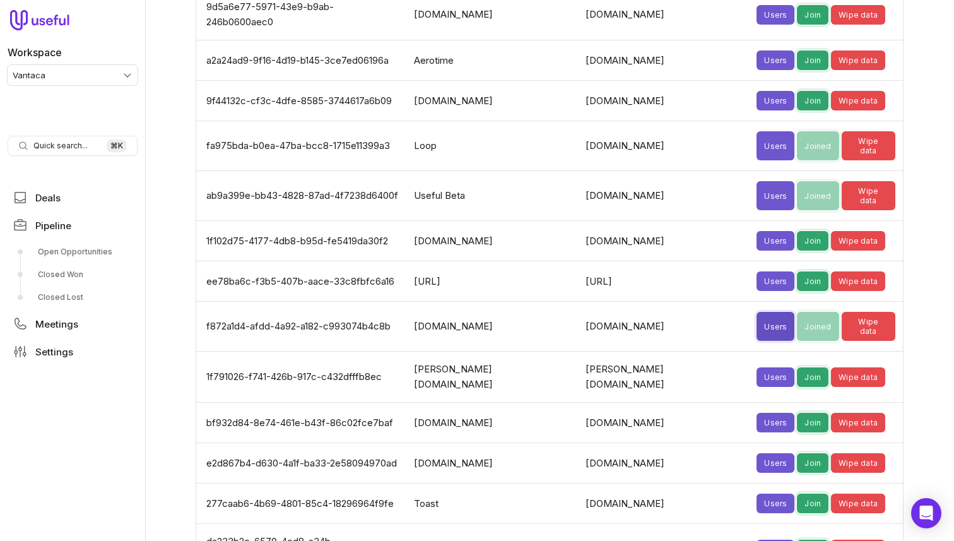
click at [757, 312] on button "Users" at bounding box center [776, 326] width 38 height 29
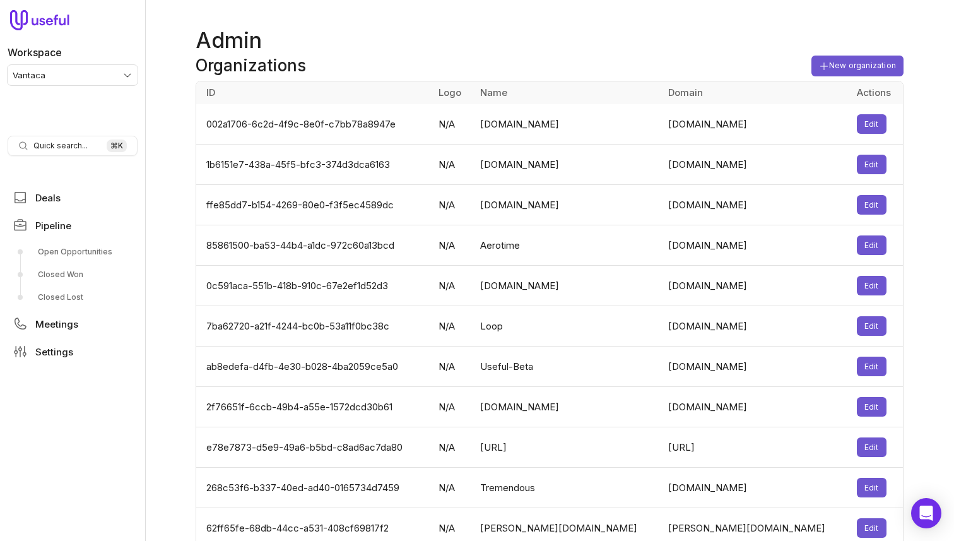
click at [431, 266] on td "0c591aca-551b-418b-910c-67e2ef1d52d3" at bounding box center [313, 286] width 235 height 40
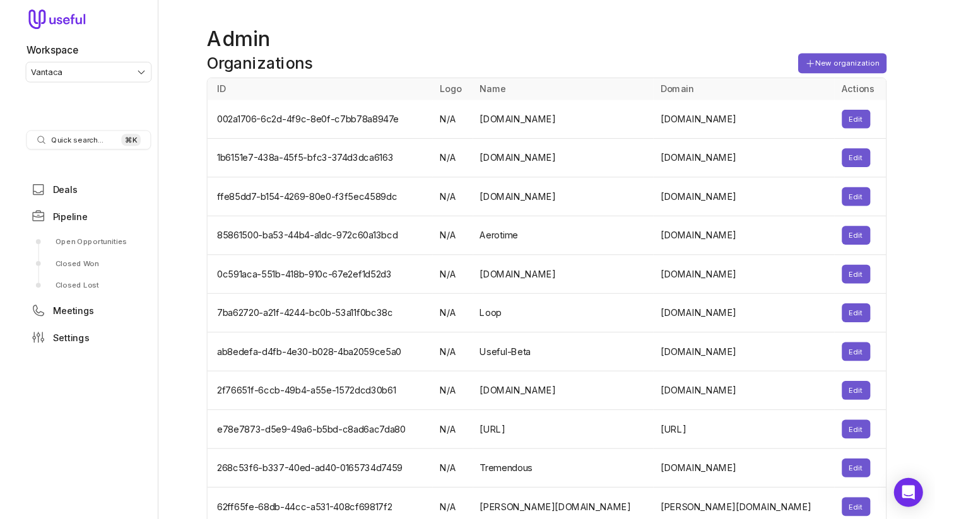
scroll to position [2597, 0]
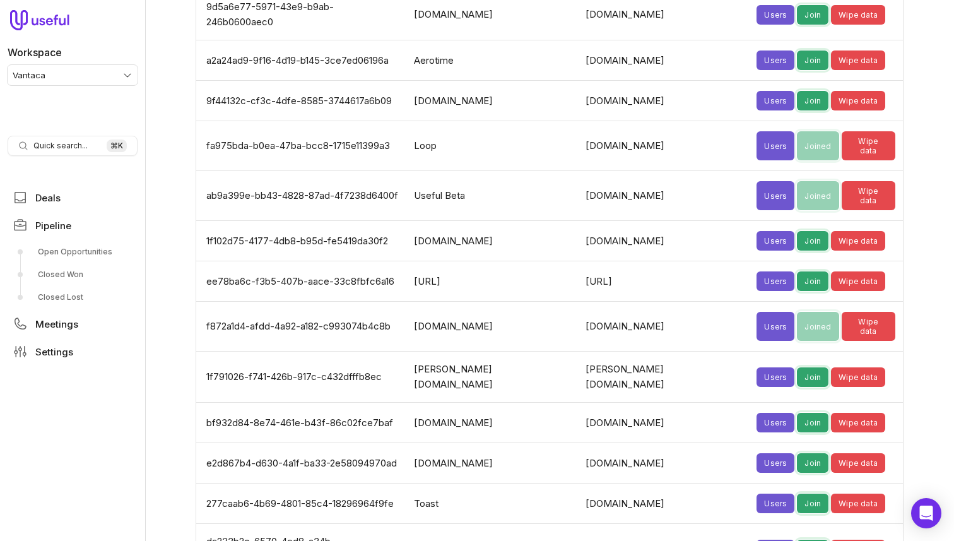
click at [360, 302] on td "f872a1d4-afdd-4a92-a182-c993074b4c8b" at bounding box center [301, 327] width 210 height 50
copy td "f872a1d4-afdd-4a92-a182-c993074b4c8b"
